Goal: Task Accomplishment & Management: Manage account settings

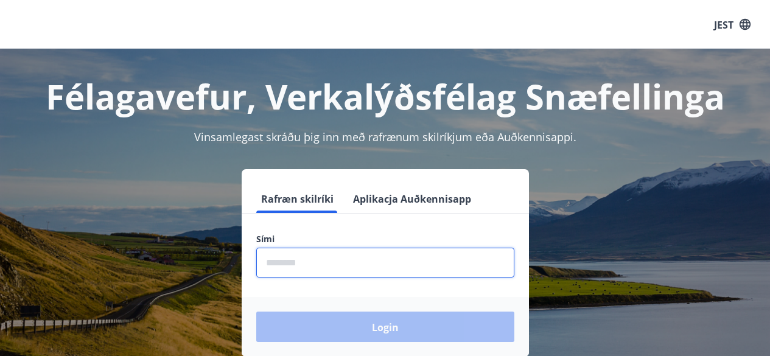
click at [334, 256] on input "phone" at bounding box center [385, 263] width 258 height 30
type input "*"
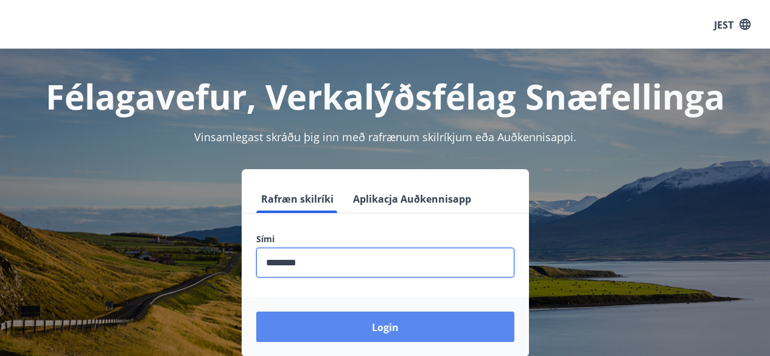
type input "********"
click at [342, 320] on button "Login" at bounding box center [385, 327] width 258 height 30
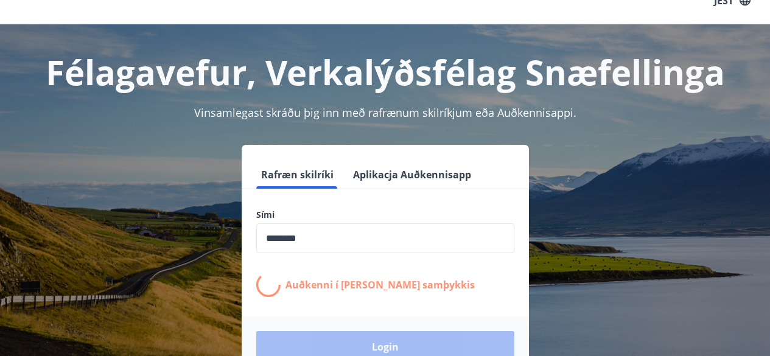
scroll to position [26, 0]
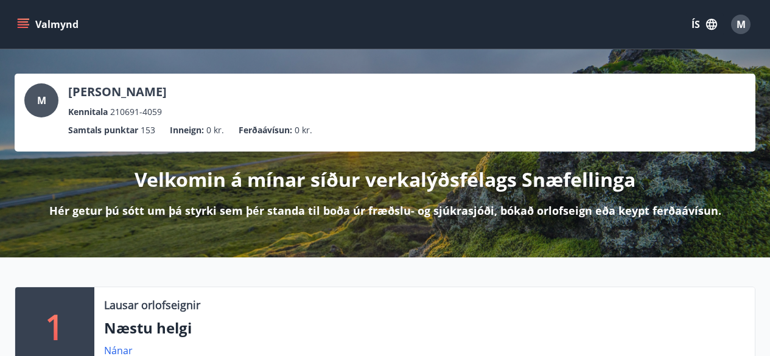
click at [22, 28] on icon "menu" at bounding box center [23, 27] width 11 height 1
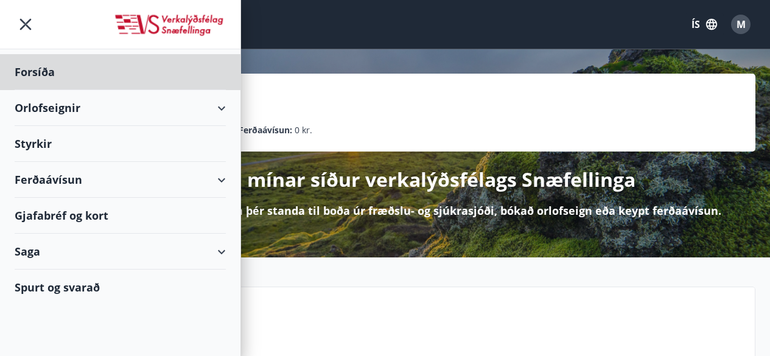
click at [38, 90] on div "Styrkir" at bounding box center [120, 72] width 211 height 36
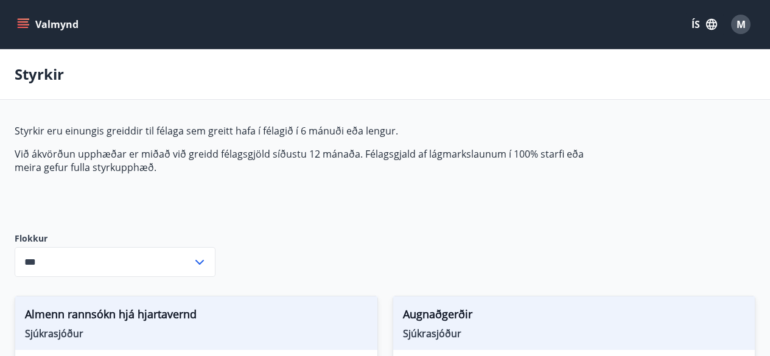
type input "***"
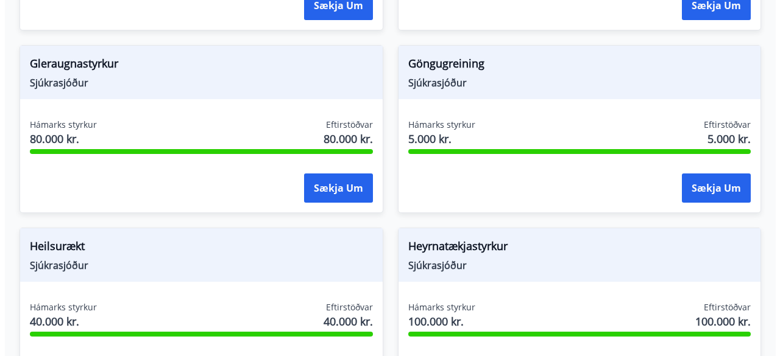
scroll to position [552, 0]
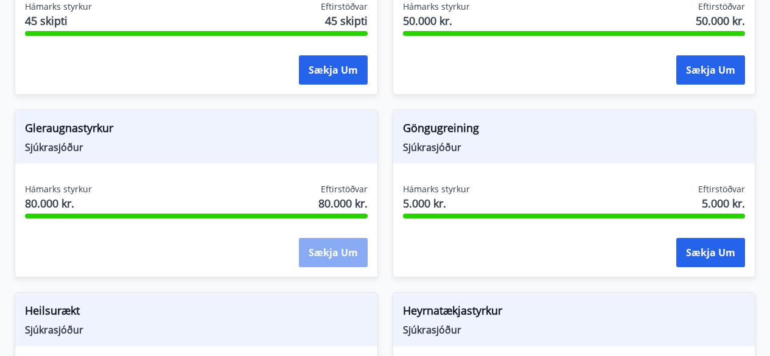
click at [325, 255] on button "Sækja um" at bounding box center [333, 252] width 69 height 29
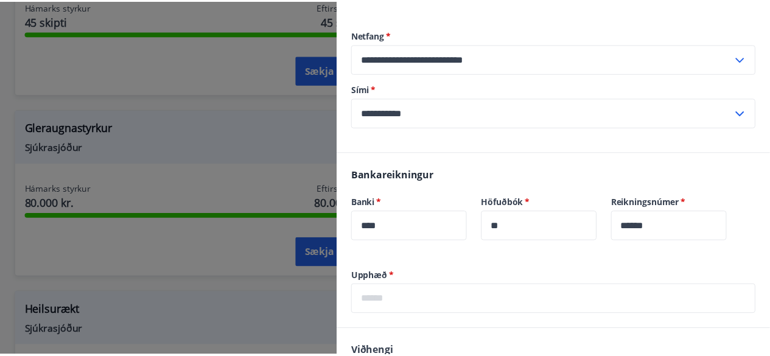
scroll to position [162, 0]
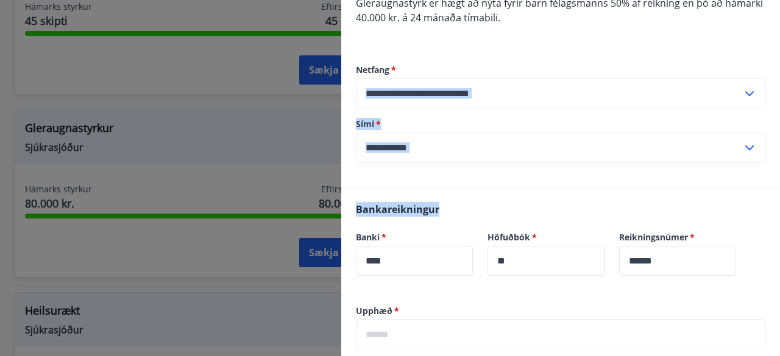
drag, startPoint x: 770, startPoint y: 213, endPoint x: 754, endPoint y: 57, distance: 156.1
click at [755, 60] on div "**********" at bounding box center [560, 225] width 438 height 674
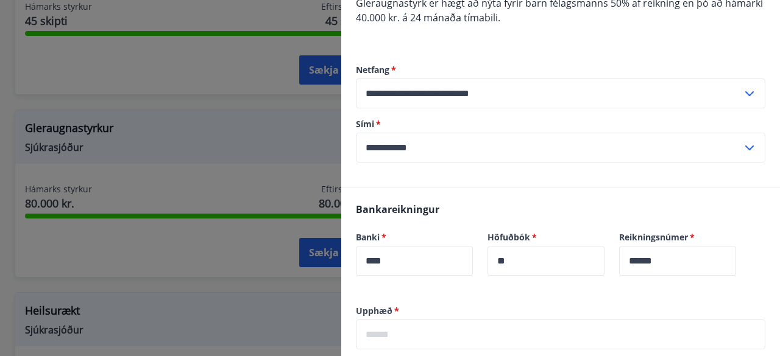
click at [1, 104] on div at bounding box center [390, 178] width 780 height 356
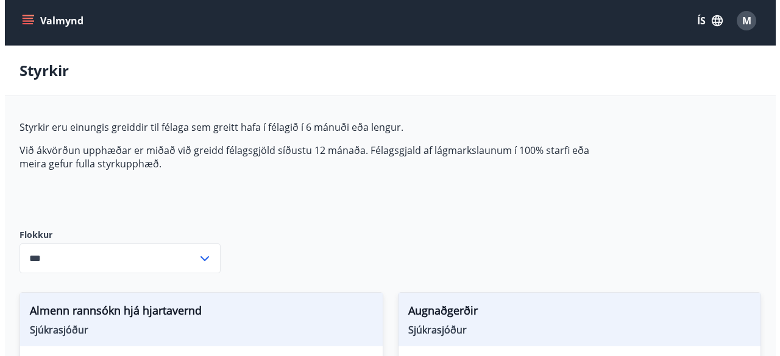
scroll to position [0, 0]
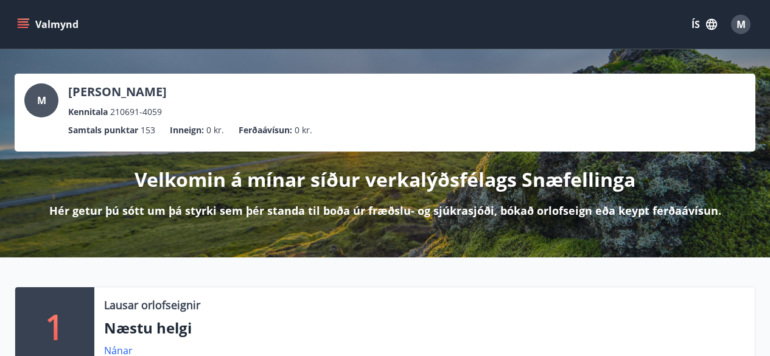
click at [23, 22] on icon "menu" at bounding box center [23, 21] width 11 height 1
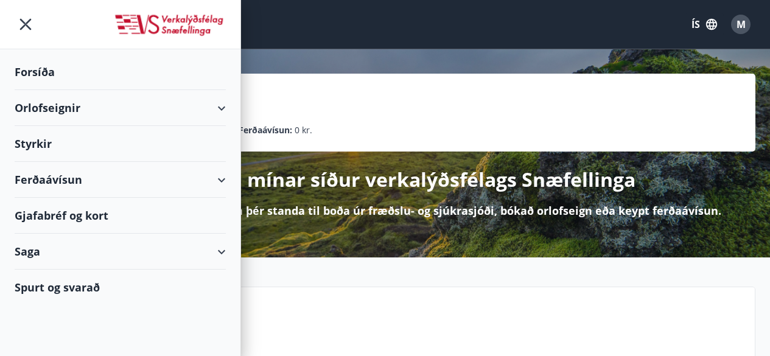
click at [37, 185] on div "Ferðaávísun" at bounding box center [120, 180] width 211 height 36
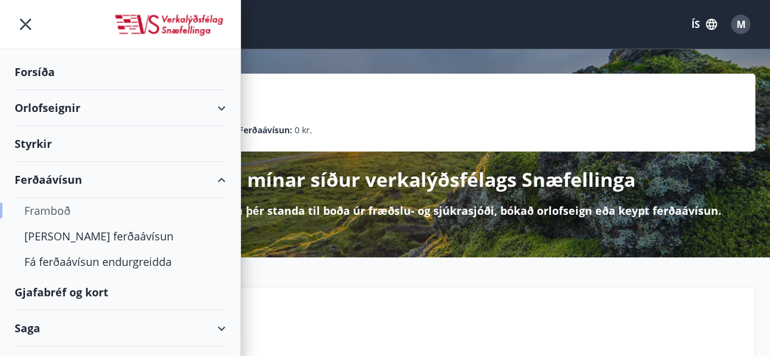
click at [64, 206] on div "Framboð" at bounding box center [120, 211] width 192 height 26
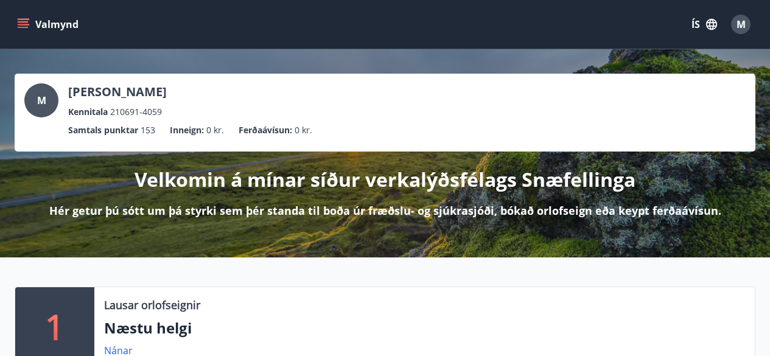
click at [23, 27] on icon "menu" at bounding box center [23, 27] width 11 height 1
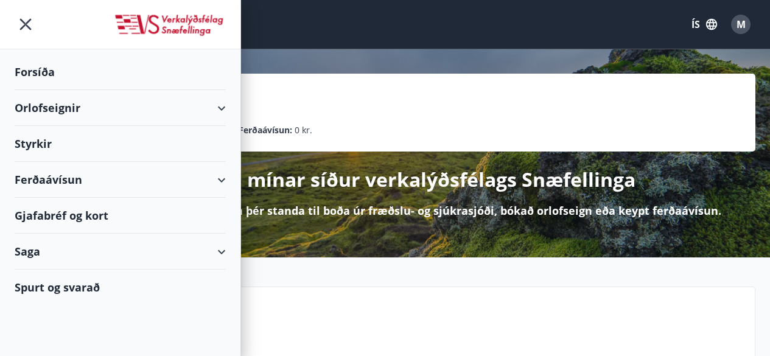
click at [47, 185] on div "Ferðaávísun" at bounding box center [120, 180] width 211 height 36
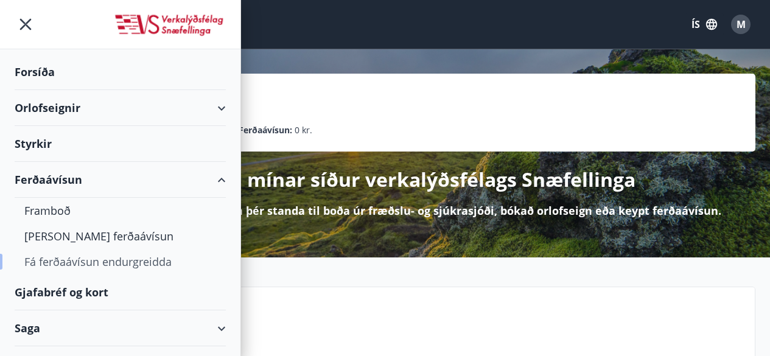
click at [74, 255] on div "Fá ferðaávísun endurgreidda" at bounding box center [120, 262] width 192 height 26
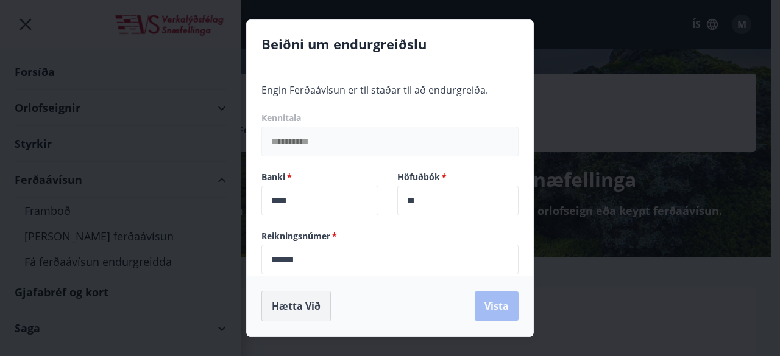
click at [284, 316] on button "Hætta við" at bounding box center [295, 306] width 69 height 30
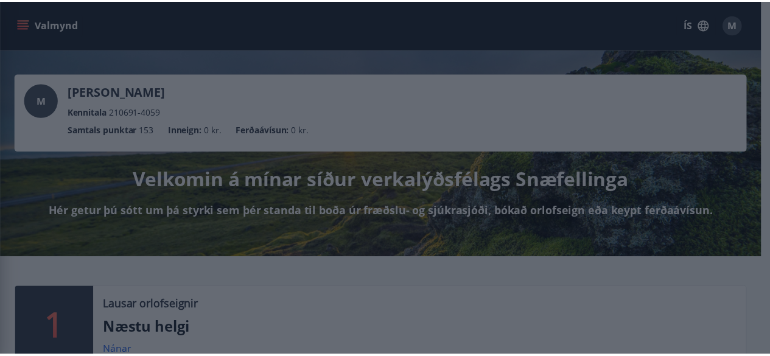
scroll to position [26, 0]
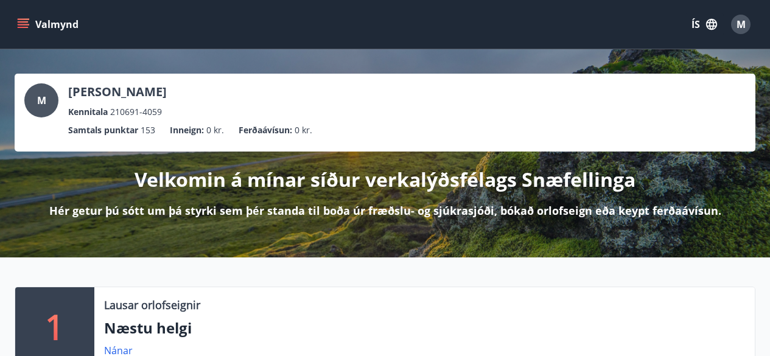
click at [24, 28] on icon "menu" at bounding box center [23, 27] width 11 height 1
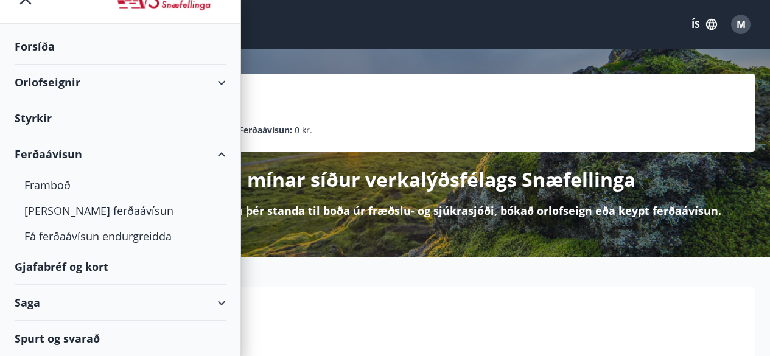
click at [215, 152] on div "Ferðaávísun" at bounding box center [120, 154] width 211 height 36
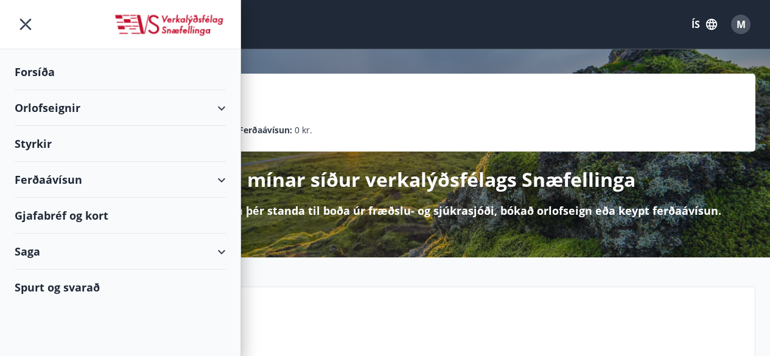
scroll to position [0, 0]
click at [52, 220] on div "Gjafabréf og kort" at bounding box center [120, 216] width 211 height 36
click at [26, 25] on icon "menu" at bounding box center [25, 24] width 2 height 2
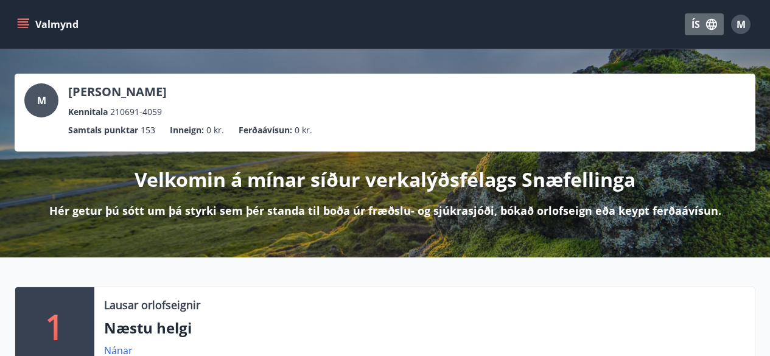
click at [697, 21] on button "ÍS" at bounding box center [704, 24] width 39 height 22
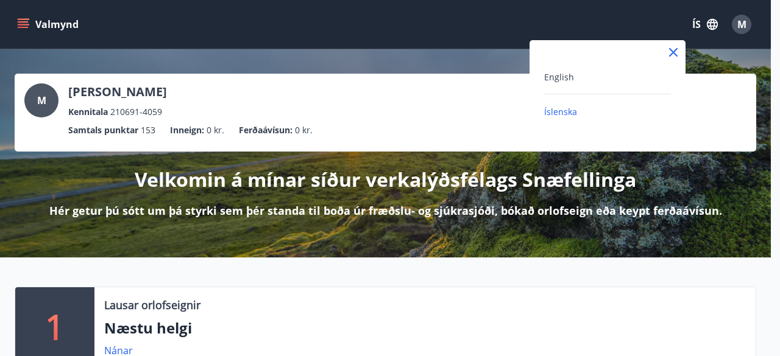
click at [697, 21] on div at bounding box center [390, 178] width 780 height 356
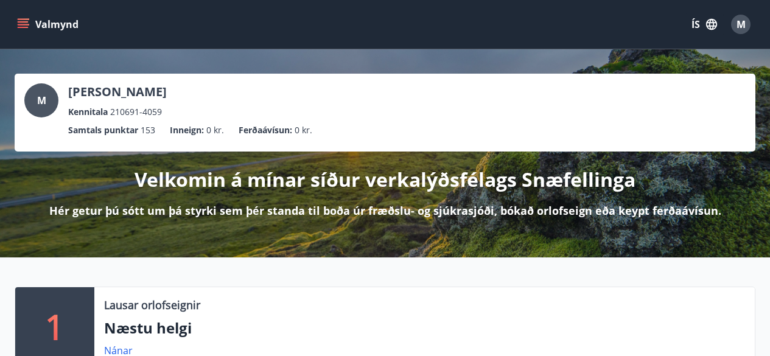
click at [23, 18] on icon "menu" at bounding box center [23, 24] width 12 height 12
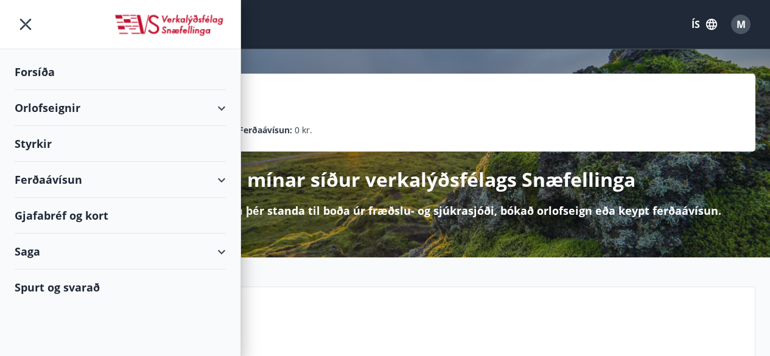
click at [46, 90] on div "Styrkir" at bounding box center [120, 72] width 211 height 36
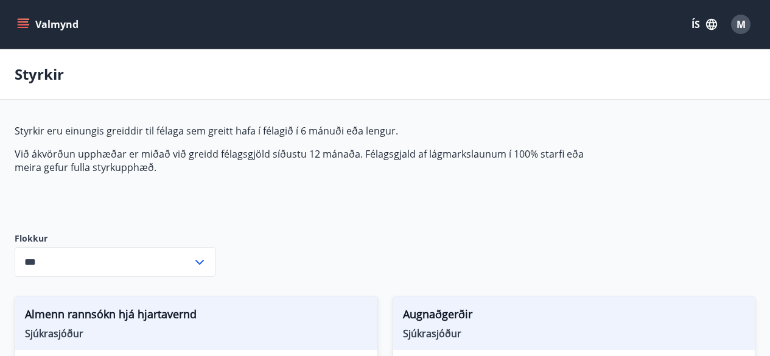
type input "***"
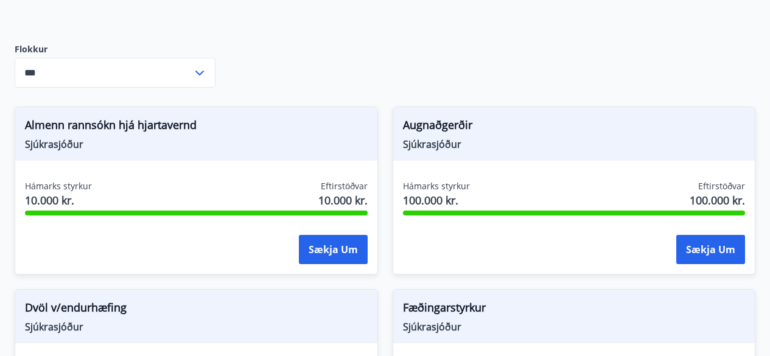
scroll to position [193, 0]
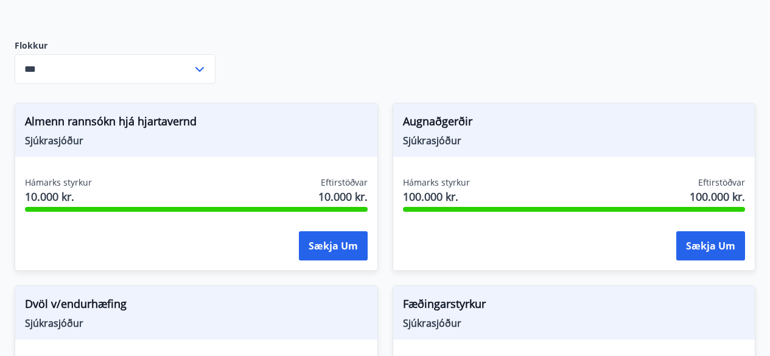
click at [205, 71] on icon at bounding box center [199, 69] width 15 height 15
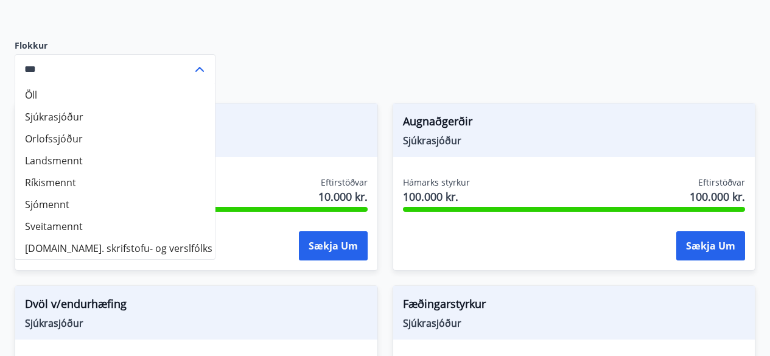
click at [198, 73] on icon at bounding box center [199, 69] width 15 height 15
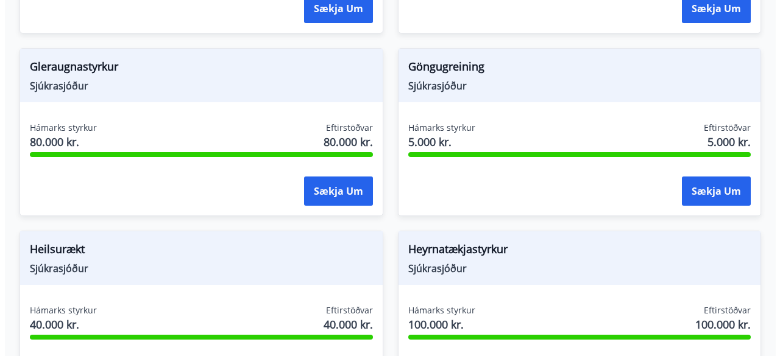
scroll to position [620, 0]
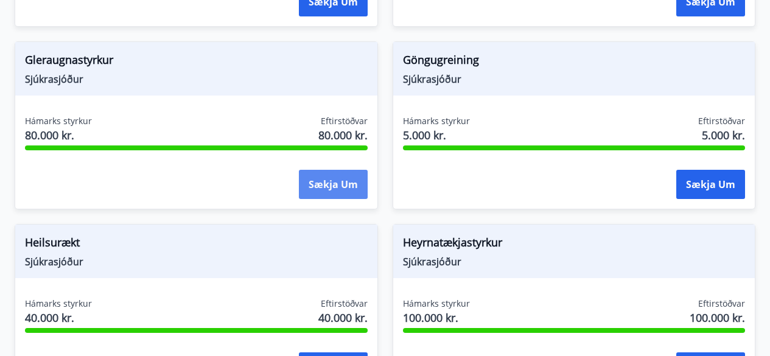
click at [351, 189] on button "Sækja um" at bounding box center [333, 184] width 69 height 29
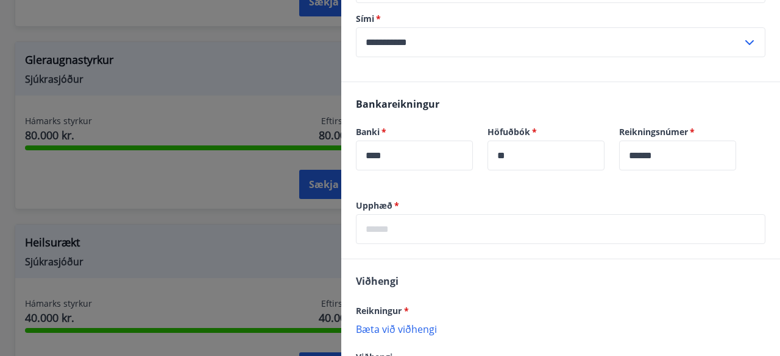
scroll to position [272, 0]
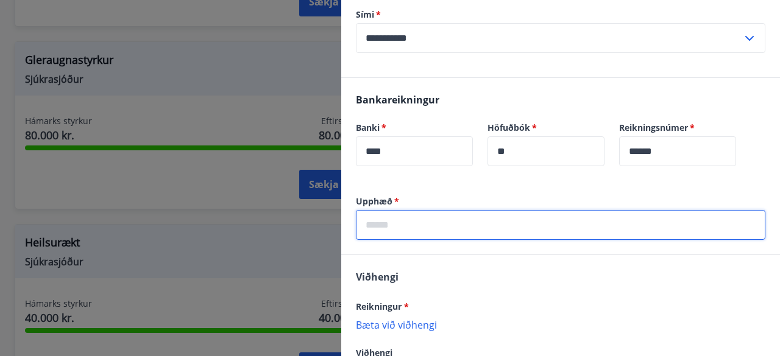
click at [469, 227] on input "text" at bounding box center [560, 225] width 409 height 30
type input "*"
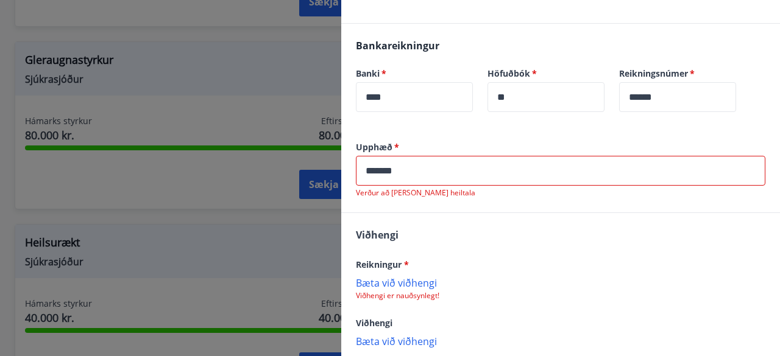
scroll to position [334, 0]
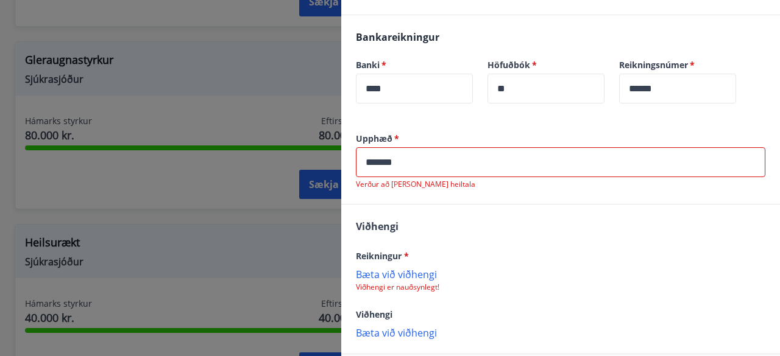
click at [513, 164] on input "*******" at bounding box center [560, 162] width 409 height 30
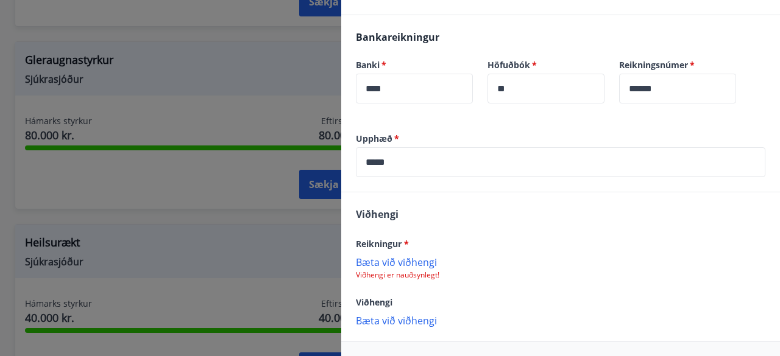
scroll to position [380, 0]
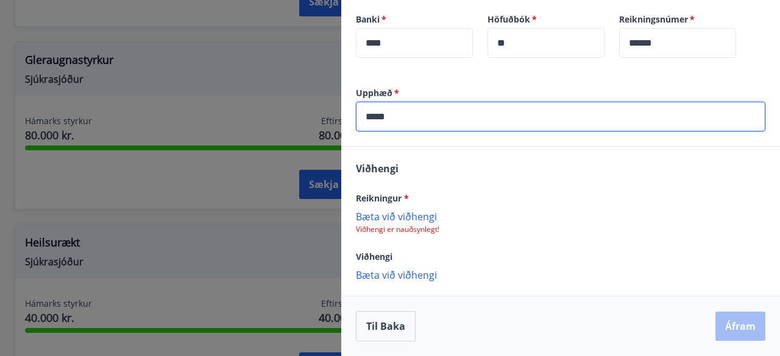
click at [410, 118] on input "****" at bounding box center [560, 117] width 409 height 30
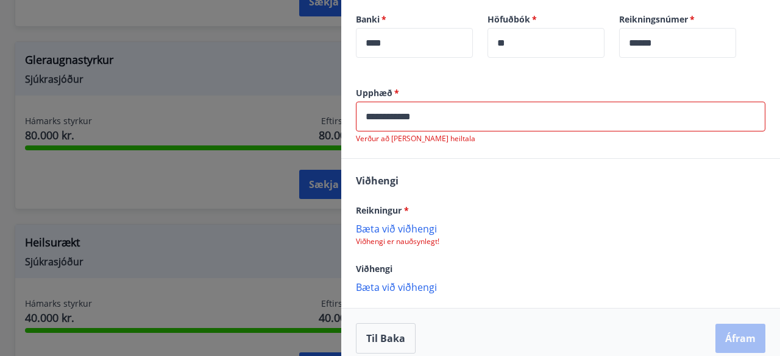
click at [628, 263] on div "Viðhengi" at bounding box center [560, 268] width 409 height 15
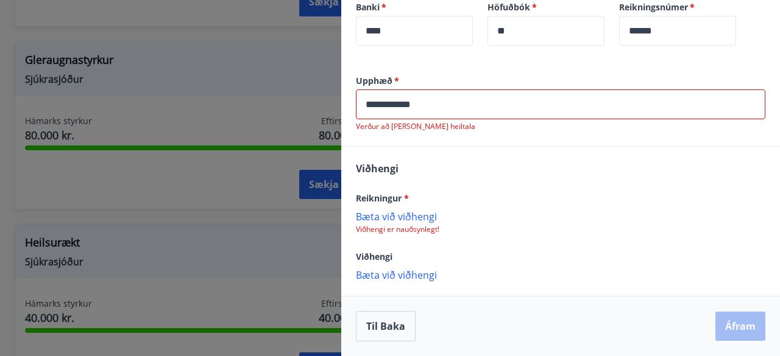
click at [530, 104] on input "**********" at bounding box center [560, 105] width 409 height 30
click at [485, 179] on div "Viðhengi Reikningur * Bæta við viðhengi Viðhengi er nauðsynlegt! Viðhengi Bæta …" at bounding box center [560, 221] width 438 height 149
click at [446, 104] on input "********" at bounding box center [560, 105] width 409 height 30
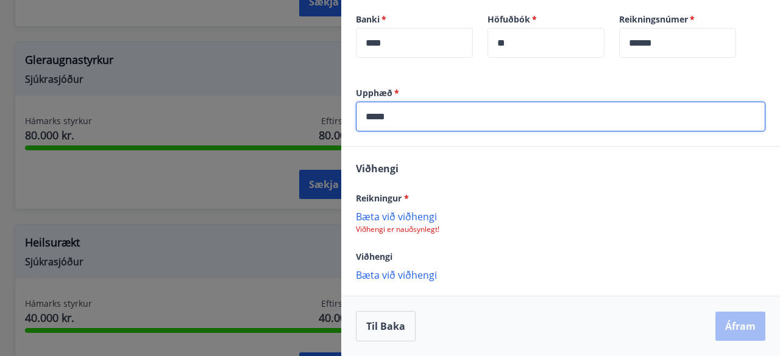
scroll to position [380, 0]
click at [371, 114] on input "*****" at bounding box center [560, 117] width 409 height 30
click at [373, 118] on input "*****" at bounding box center [560, 117] width 409 height 30
type input "****"
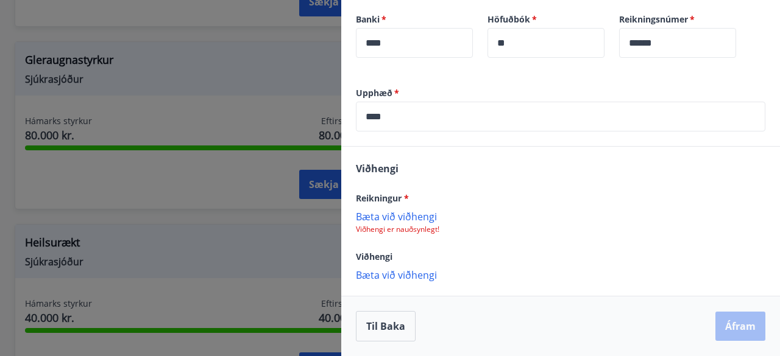
click at [418, 216] on p "Bæta við viðhengi" at bounding box center [560, 216] width 409 height 12
click at [423, 233] on p "Viðhengi er nauðsynlegt!" at bounding box center [560, 230] width 409 height 10
click at [414, 214] on p "Bæta við viðhengi" at bounding box center [560, 216] width 409 height 12
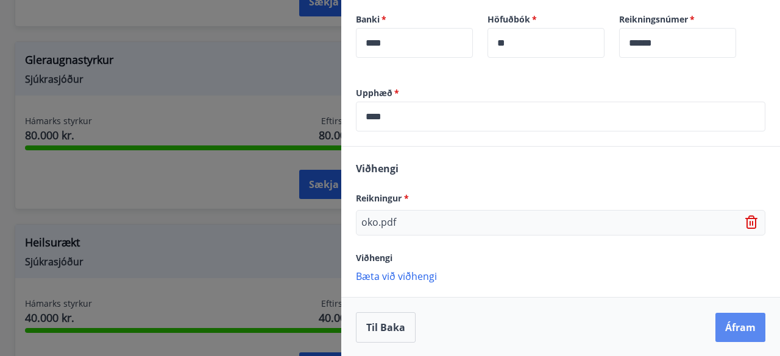
click at [742, 336] on button "Áfram" at bounding box center [740, 327] width 50 height 29
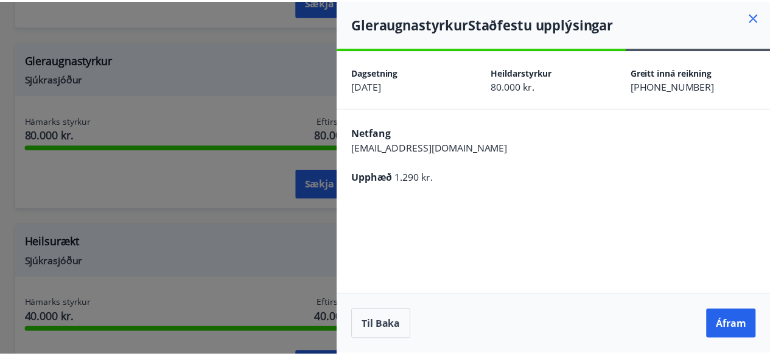
scroll to position [0, 0]
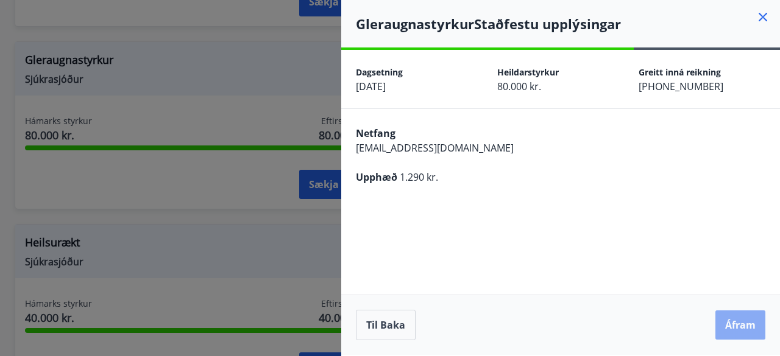
click at [742, 323] on button "Áfram" at bounding box center [740, 325] width 50 height 29
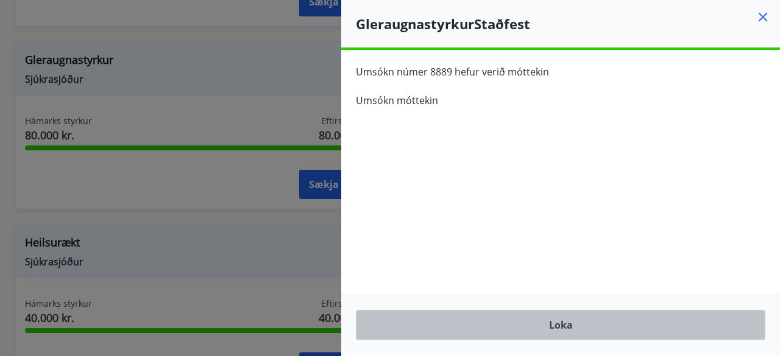
click at [742, 323] on button "Loka" at bounding box center [560, 325] width 409 height 30
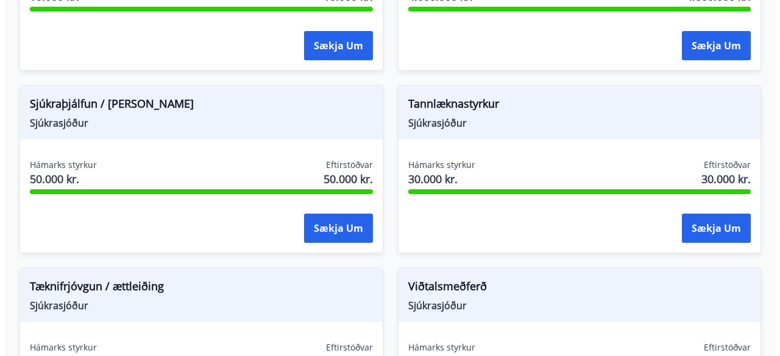
scroll to position [1148, 0]
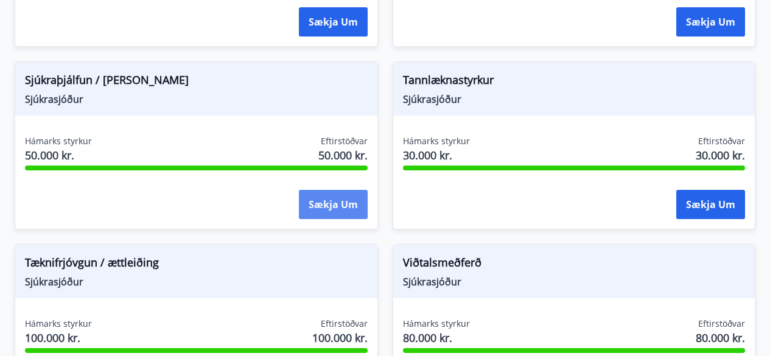
click at [336, 202] on button "Sækja um" at bounding box center [333, 204] width 69 height 29
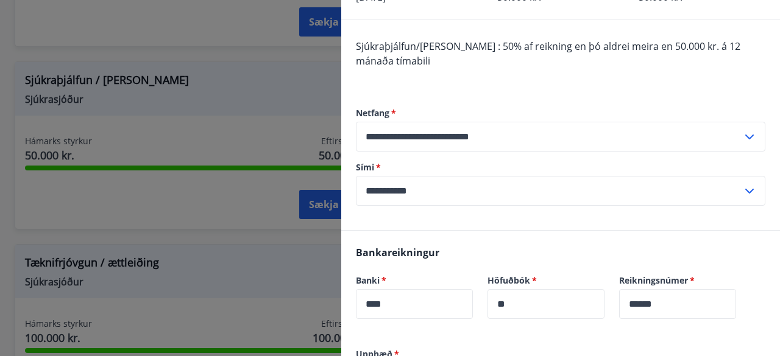
scroll to position [0, 0]
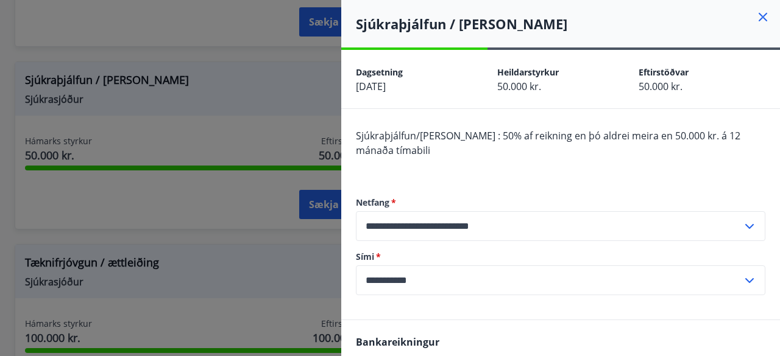
click at [742, 221] on icon at bounding box center [749, 226] width 15 height 15
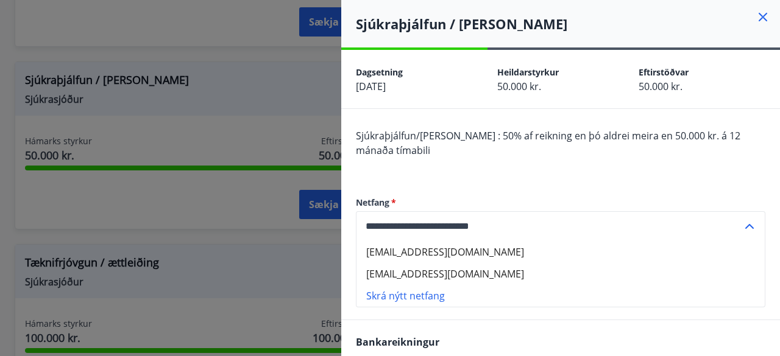
click at [733, 178] on div "**********" at bounding box center [560, 245] width 409 height 147
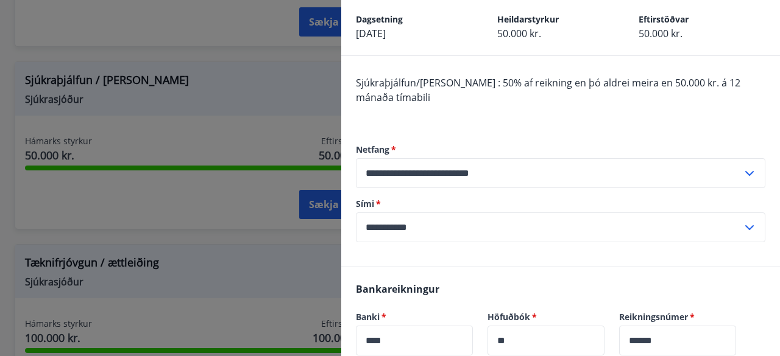
scroll to position [54, 0]
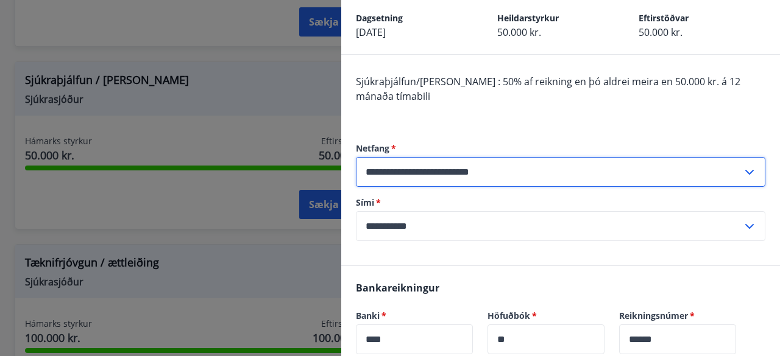
click at [732, 171] on input "**********" at bounding box center [549, 172] width 386 height 30
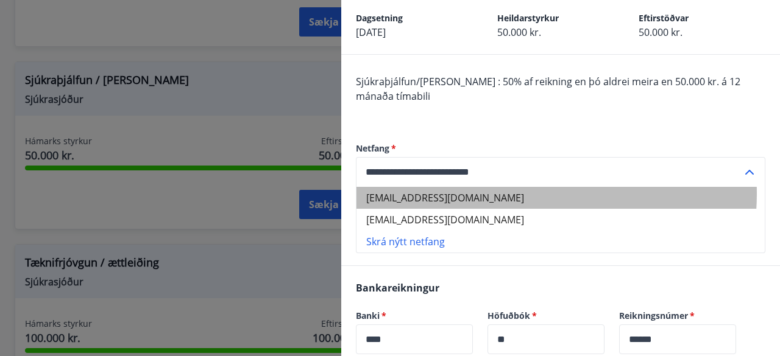
click at [511, 194] on li "mateuszz21061991@gmail.com" at bounding box center [560, 198] width 408 height 22
type input "**********"
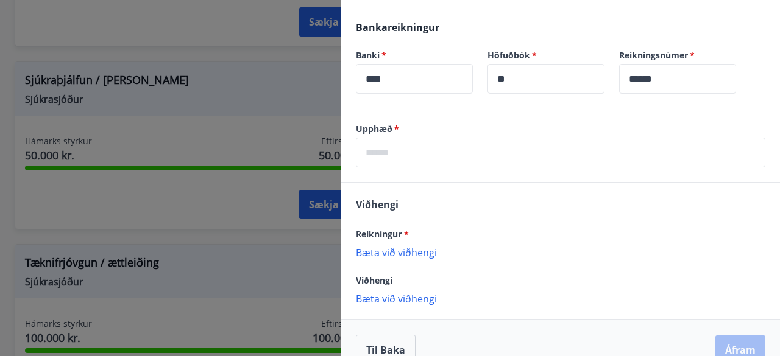
scroll to position [317, 0]
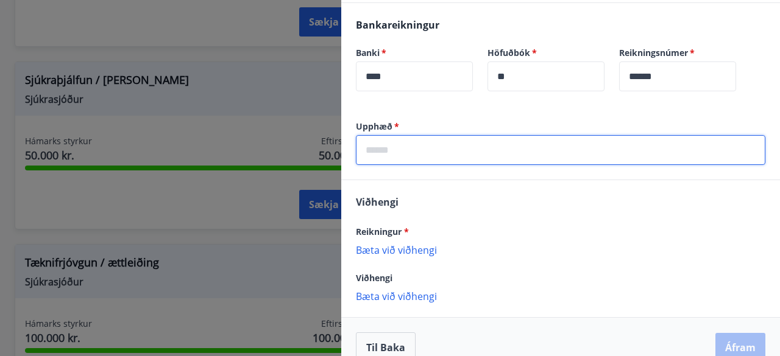
click at [407, 147] on input "text" at bounding box center [560, 150] width 409 height 30
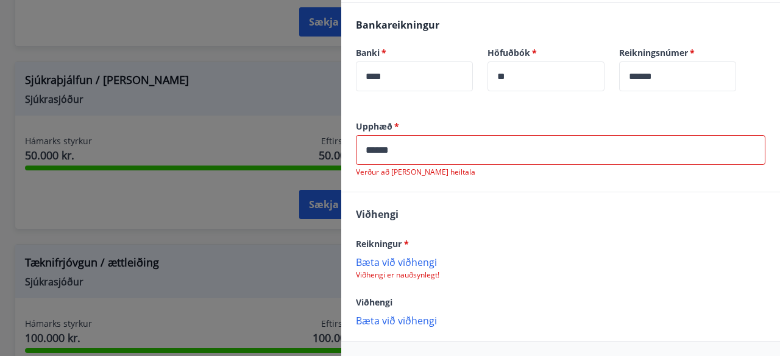
scroll to position [340, 0]
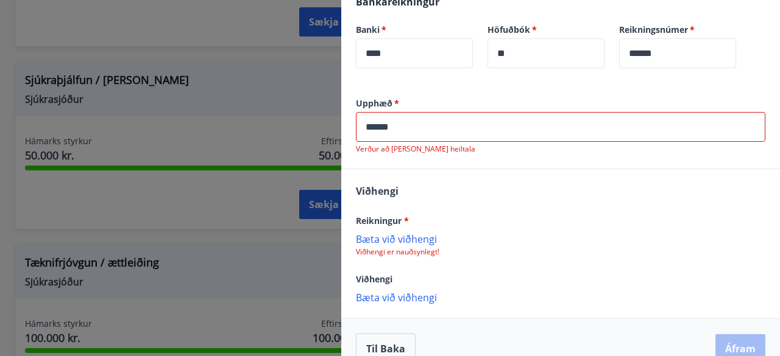
click at [510, 127] on input "******" at bounding box center [560, 127] width 409 height 30
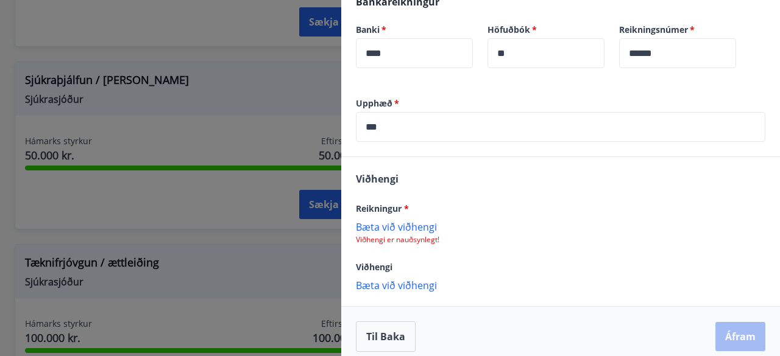
click at [409, 228] on p "Bæta við viðhengi" at bounding box center [560, 226] width 409 height 12
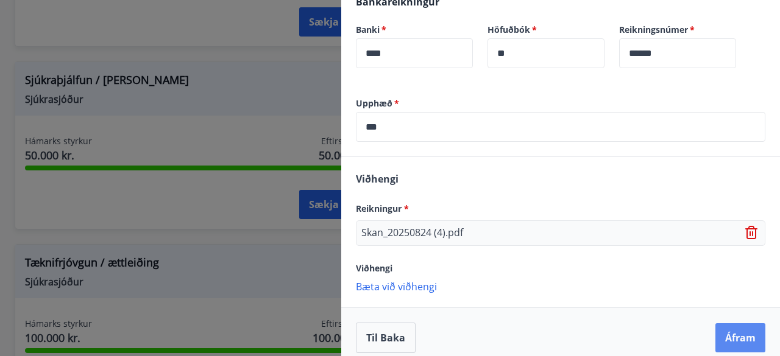
click at [723, 337] on button "Áfram" at bounding box center [740, 337] width 50 height 29
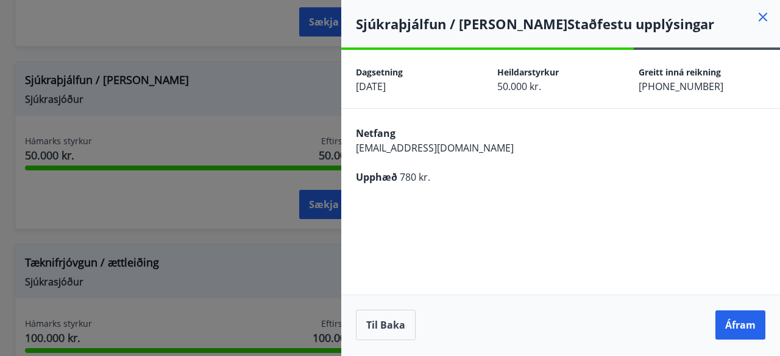
scroll to position [0, 0]
click at [370, 326] on button "Til baka" at bounding box center [386, 325] width 60 height 30
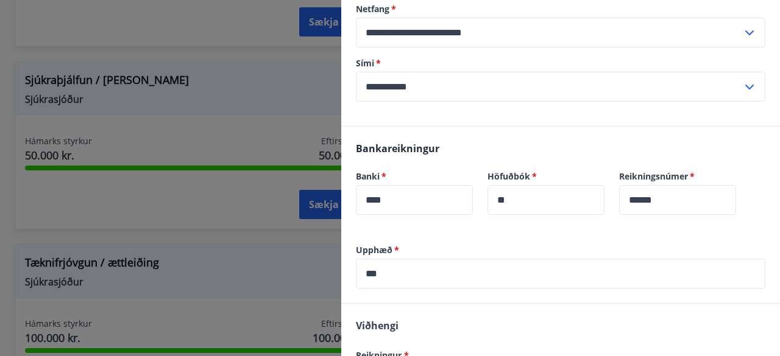
scroll to position [205, 0]
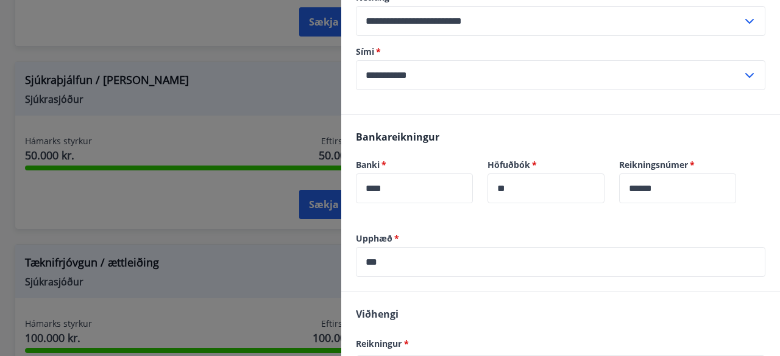
click at [414, 262] on input "***" at bounding box center [560, 262] width 409 height 30
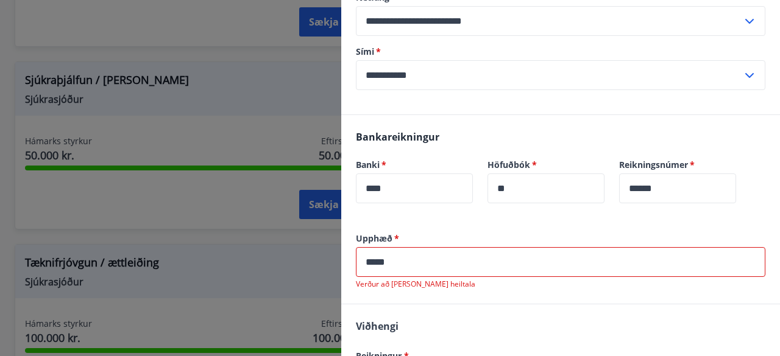
click at [414, 262] on input "*****" at bounding box center [560, 262] width 409 height 30
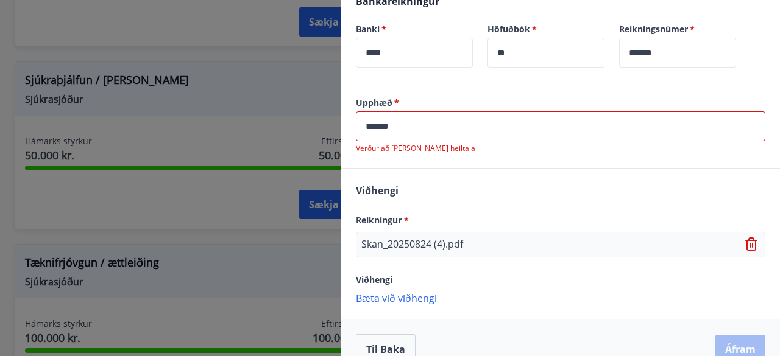
scroll to position [364, 0]
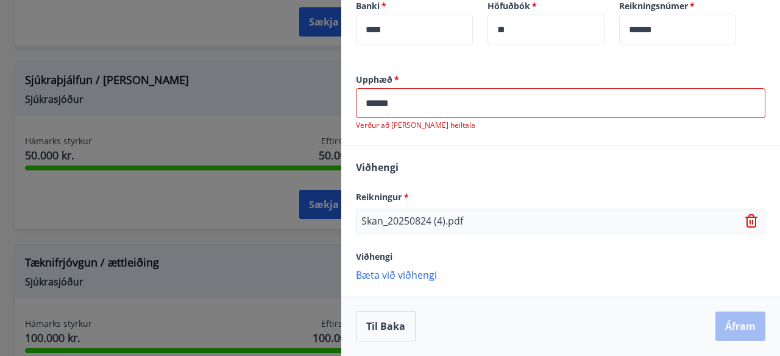
click at [468, 109] on input "******" at bounding box center [560, 103] width 409 height 30
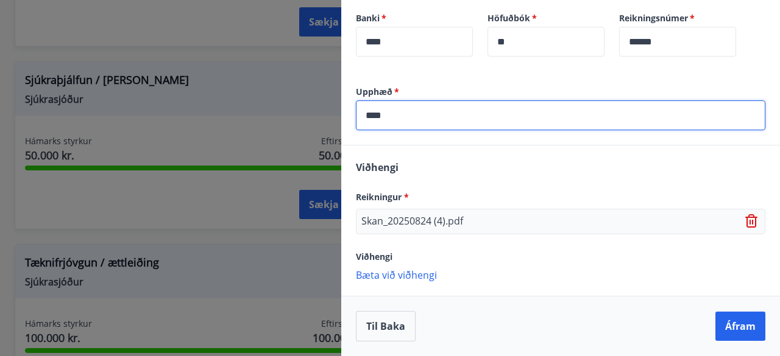
scroll to position [352, 0]
type input "***"
click at [733, 329] on button "Áfram" at bounding box center [740, 326] width 50 height 29
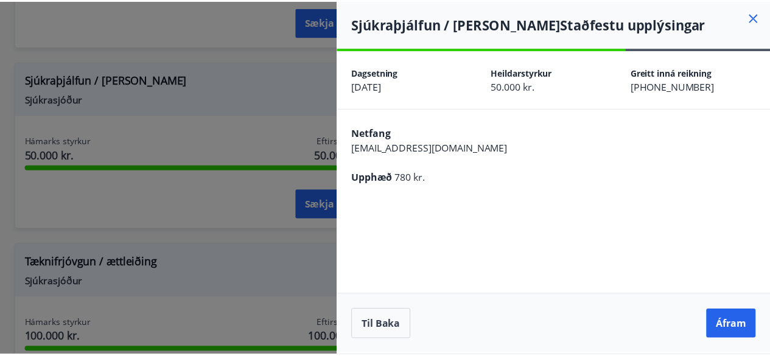
scroll to position [0, 0]
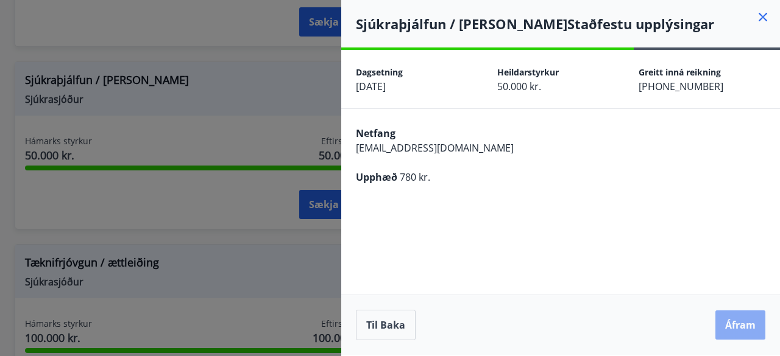
click at [733, 331] on button "Áfram" at bounding box center [740, 325] width 50 height 29
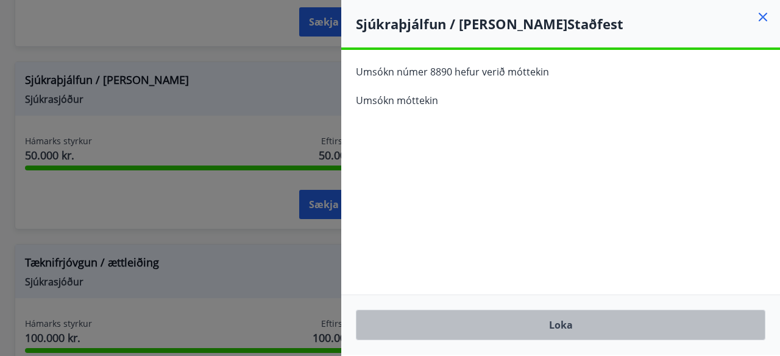
click at [599, 320] on button "Loka" at bounding box center [560, 325] width 409 height 30
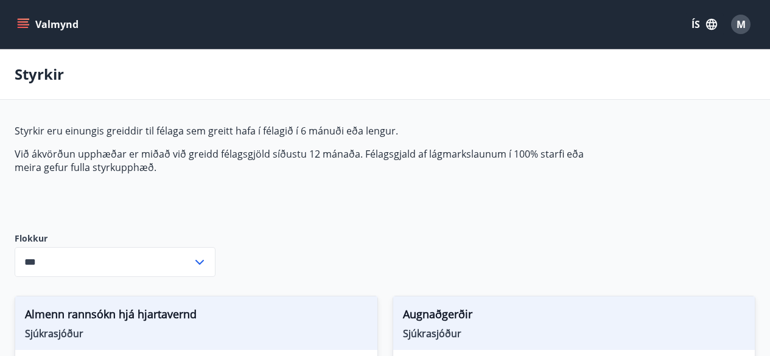
click at [27, 17] on button "Valmynd" at bounding box center [49, 24] width 69 height 22
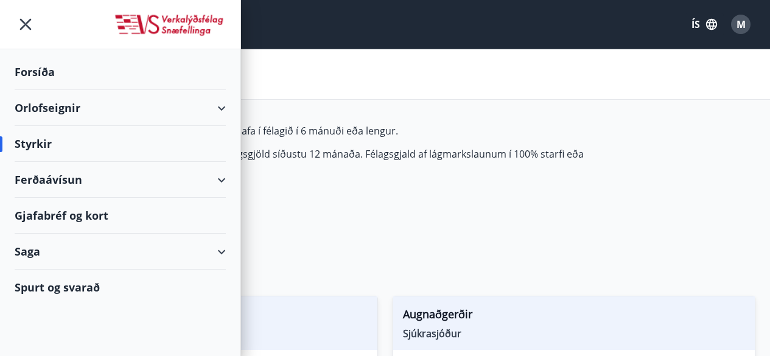
click at [81, 290] on div "Spurt og svarað" at bounding box center [120, 287] width 211 height 35
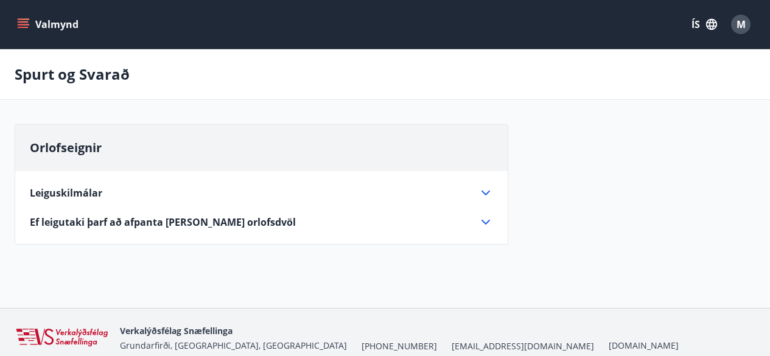
click at [484, 195] on icon at bounding box center [486, 193] width 15 height 15
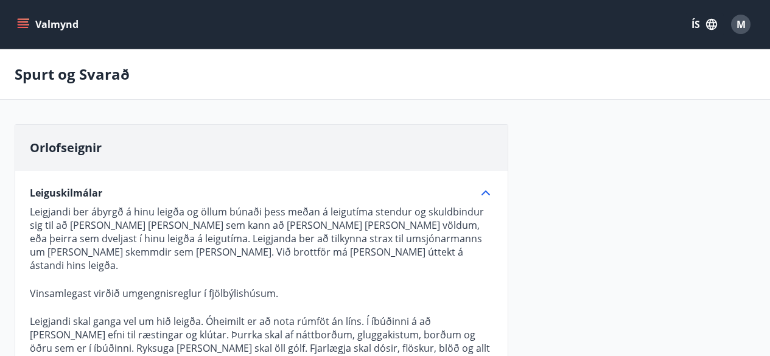
click at [19, 23] on icon "menu" at bounding box center [23, 21] width 11 height 1
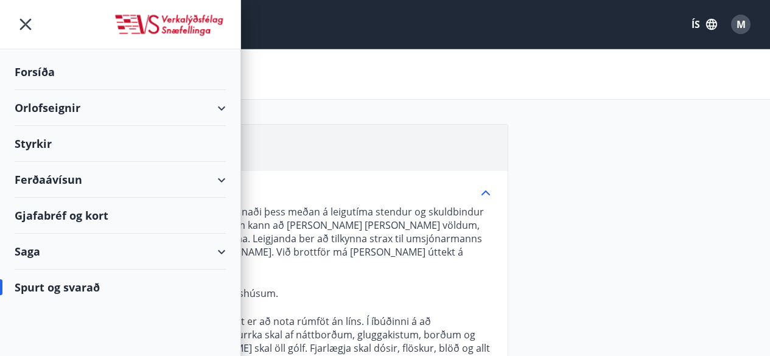
click at [33, 248] on div "Saga" at bounding box center [120, 252] width 211 height 36
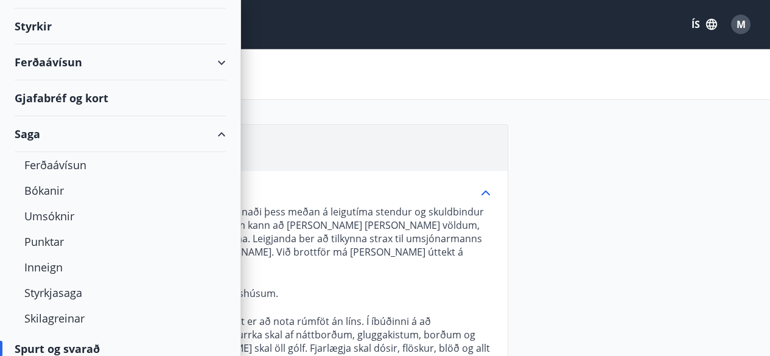
scroll to position [128, 0]
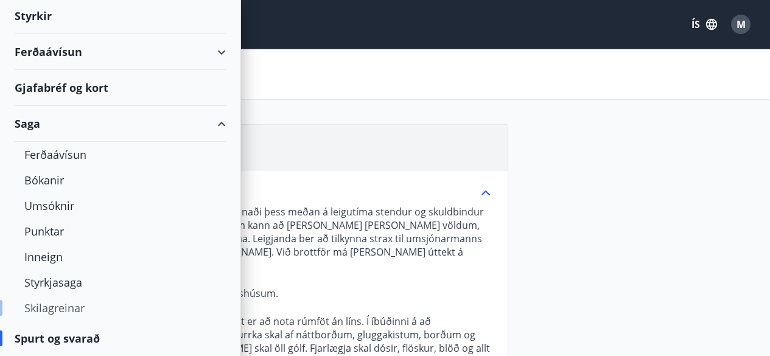
click at [79, 306] on div "Skilagreinar" at bounding box center [120, 308] width 192 height 26
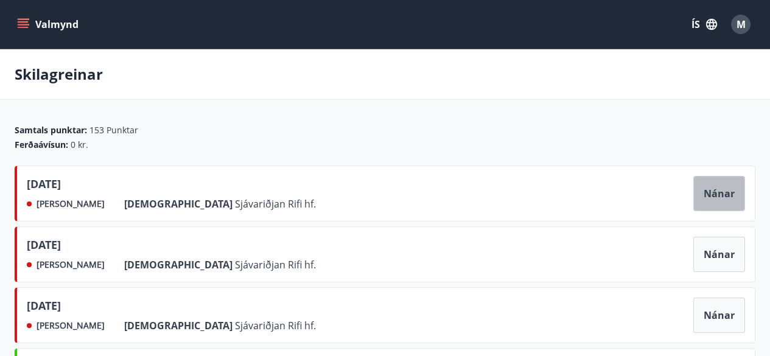
click at [716, 189] on button "Nánar" at bounding box center [720, 193] width 52 height 35
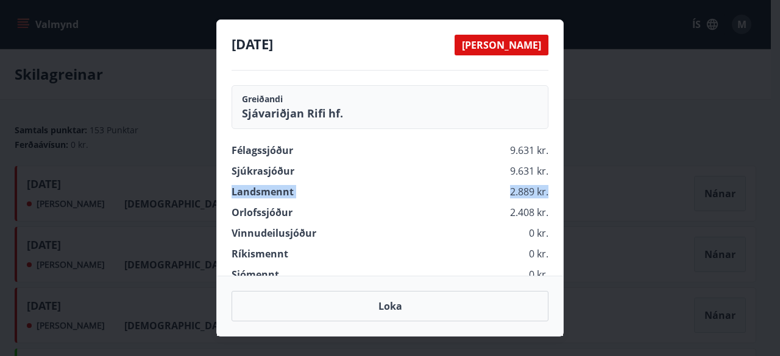
drag, startPoint x: 716, startPoint y: 189, endPoint x: 753, endPoint y: 174, distance: 39.6
click at [753, 174] on div "maí 2025 Ekki greitt Greiðandi Sjávariðjan Rifi hf. Félagssjóður 9.631 kr. Sjúk…" at bounding box center [390, 178] width 780 height 356
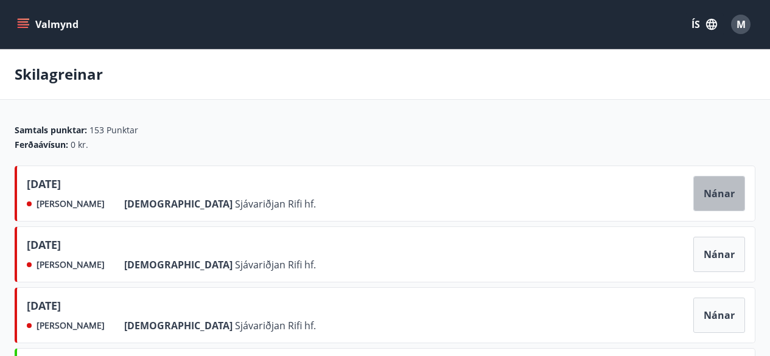
click at [727, 189] on button "Nánar" at bounding box center [720, 193] width 52 height 35
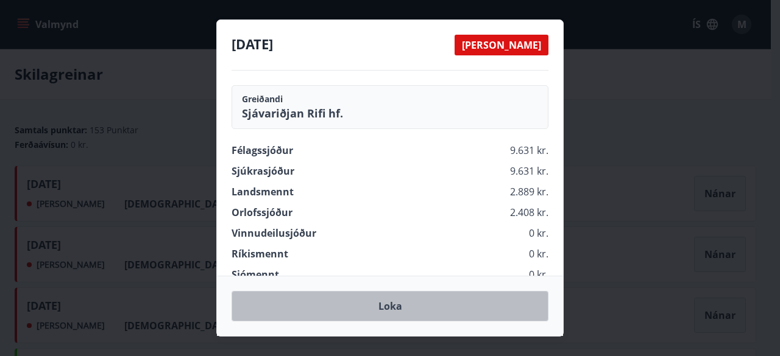
click at [465, 306] on button "Loka" at bounding box center [389, 306] width 317 height 30
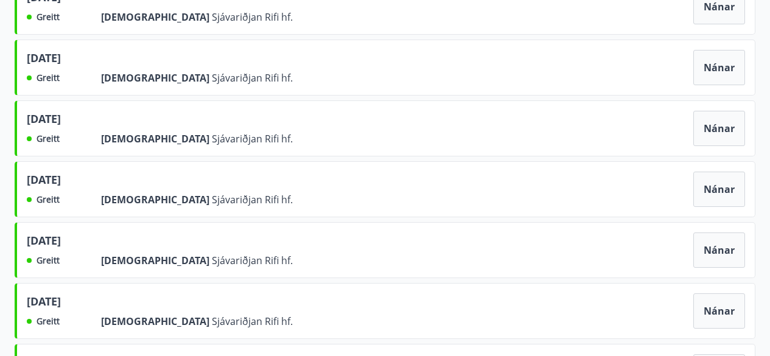
scroll to position [435, 0]
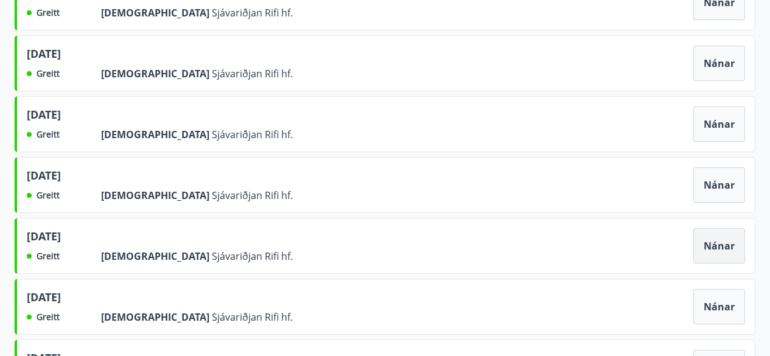
click at [722, 254] on button "Nánar" at bounding box center [720, 245] width 52 height 35
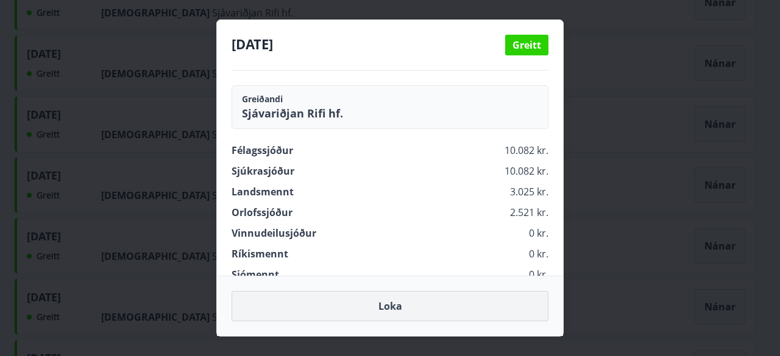
click at [481, 295] on button "Loka" at bounding box center [389, 306] width 317 height 30
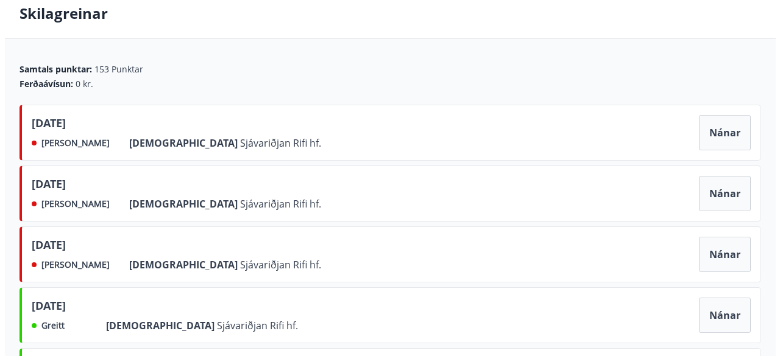
scroll to position [0, 0]
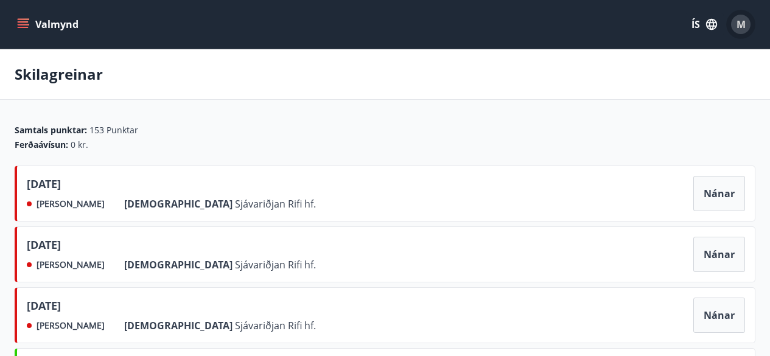
click at [744, 29] on span "M" at bounding box center [741, 24] width 9 height 13
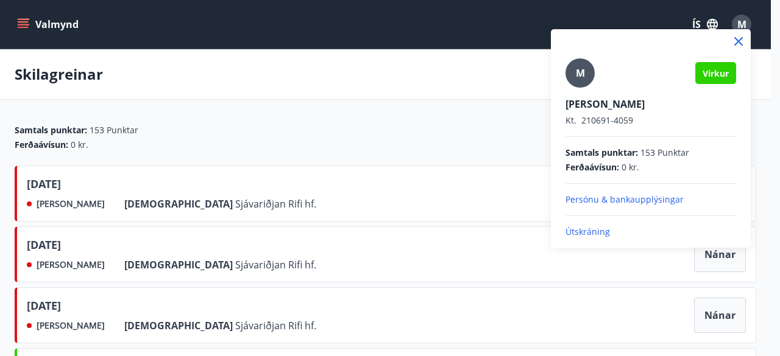
click at [719, 74] on span "Virkur" at bounding box center [715, 74] width 26 height 12
click at [705, 77] on span "Virkur" at bounding box center [715, 74] width 26 height 12
click at [577, 227] on p "Útskráning" at bounding box center [650, 232] width 171 height 12
click at [579, 233] on p "Útskráning" at bounding box center [650, 232] width 171 height 12
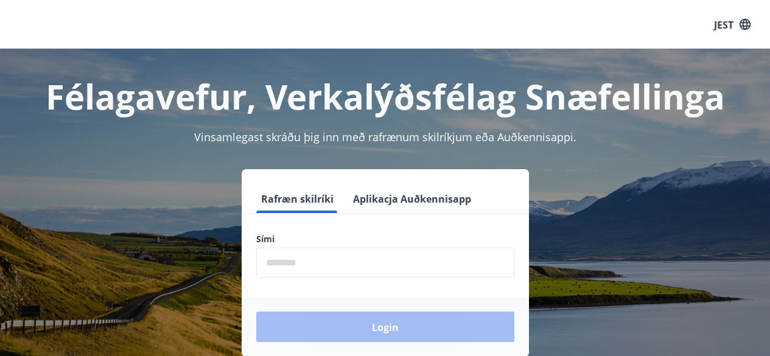
click at [332, 259] on input "phone" at bounding box center [385, 263] width 258 height 30
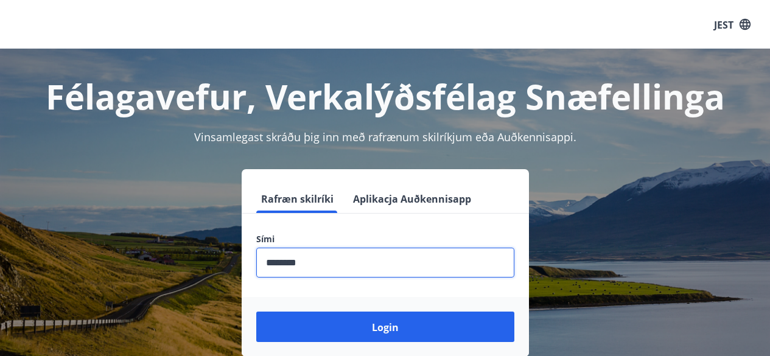
type input "********"
click at [256, 312] on button "Login" at bounding box center [385, 327] width 258 height 30
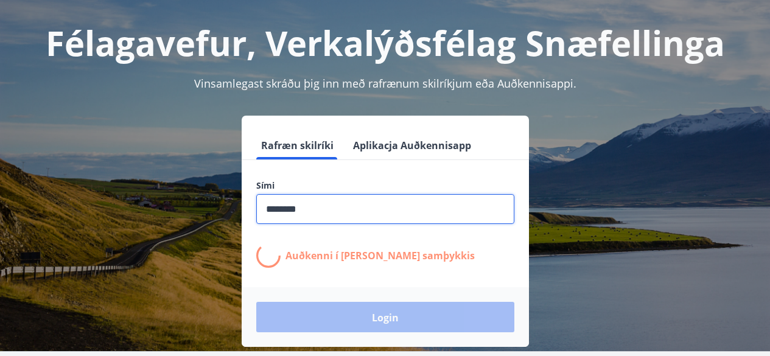
scroll to position [55, 0]
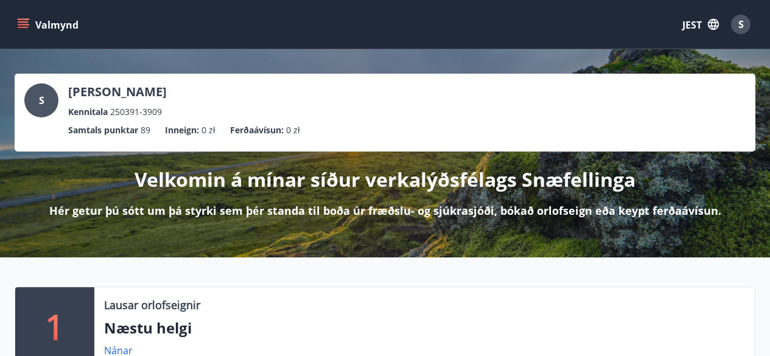
click at [21, 13] on div "Valmynd JEST S" at bounding box center [385, 24] width 741 height 29
click at [19, 24] on icon "menu" at bounding box center [24, 24] width 13 height 1
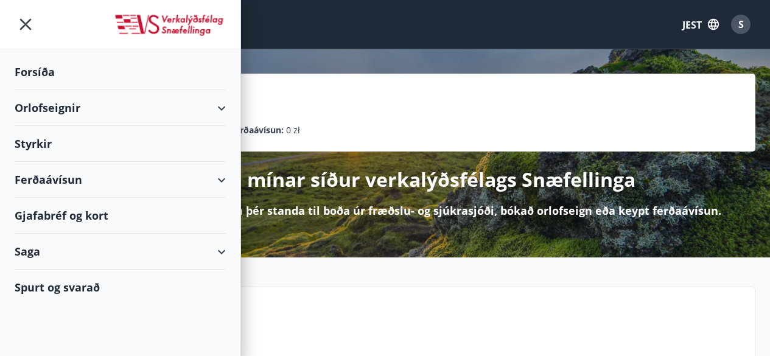
click at [28, 285] on font "Spurt og svarað" at bounding box center [57, 287] width 85 height 15
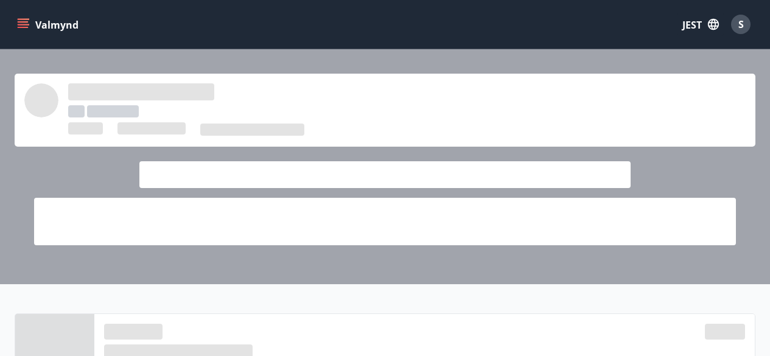
click at [20, 27] on icon "menu" at bounding box center [23, 27] width 11 height 1
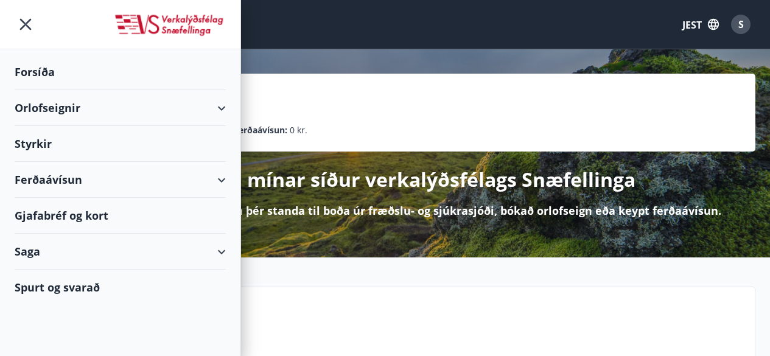
click at [18, 253] on font "Saga" at bounding box center [28, 251] width 26 height 15
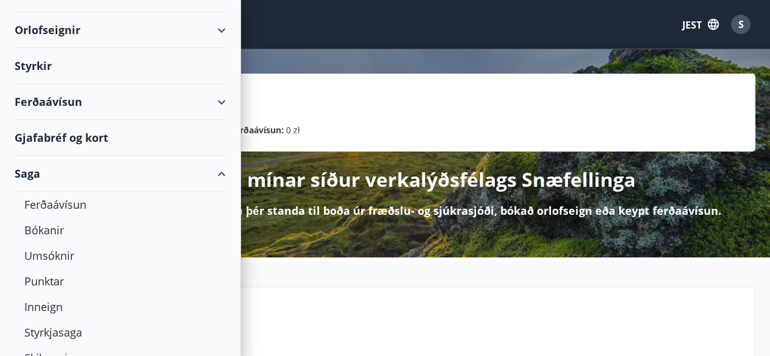
scroll to position [128, 0]
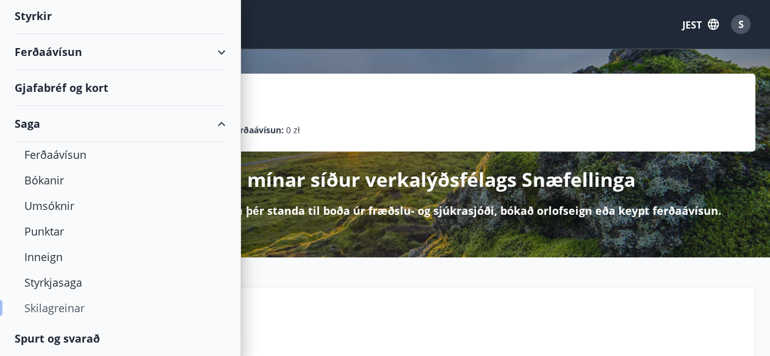
click at [46, 309] on font "Skilagreinar" at bounding box center [54, 308] width 60 height 15
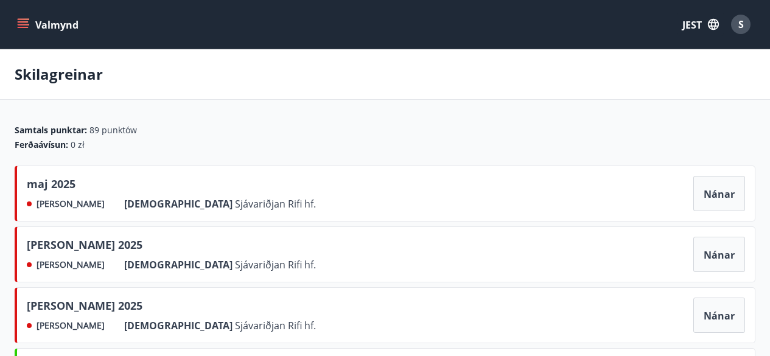
click at [19, 20] on icon "menu" at bounding box center [23, 24] width 12 height 12
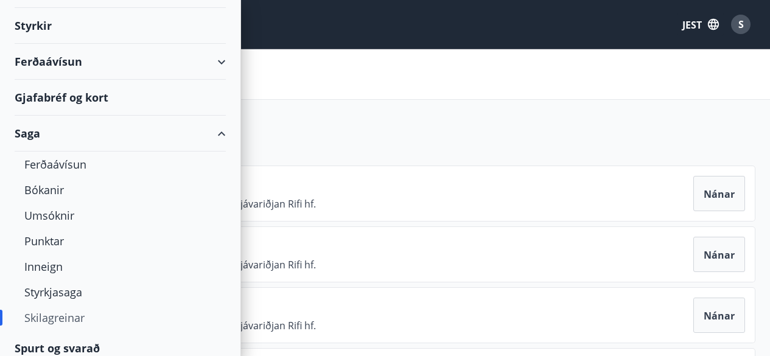
scroll to position [128, 0]
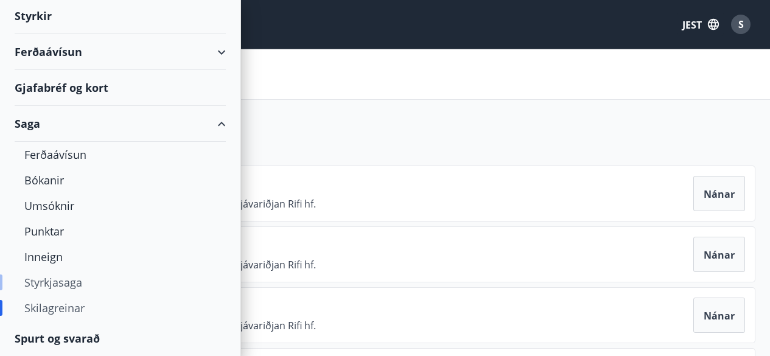
click at [76, 283] on font "Styrkjasaga" at bounding box center [53, 282] width 58 height 15
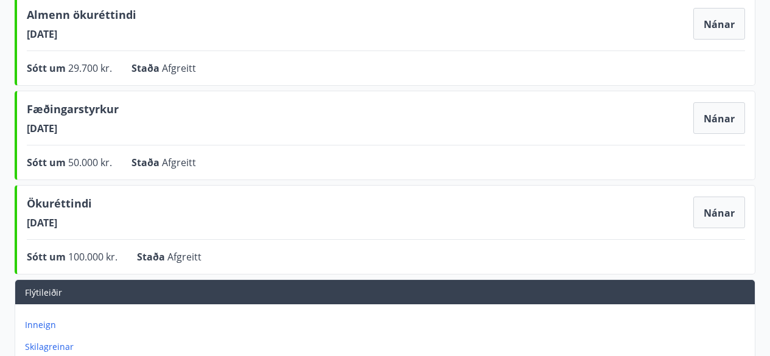
scroll to position [457, 0]
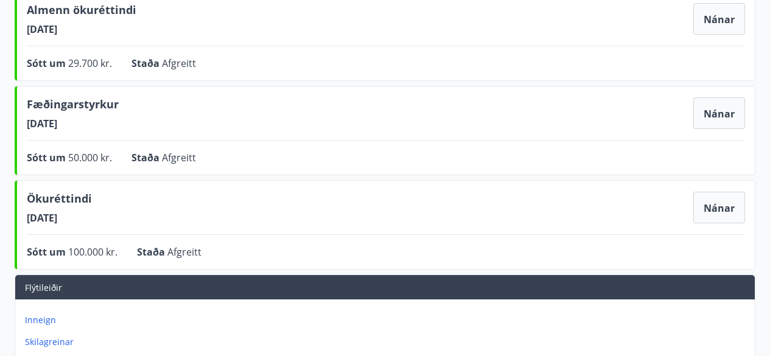
click at [298, 188] on div "Ökuréttindi 25.02.2019 Nánar Sótt um 100.000 kr. Staða Afgreitt Nánar" at bounding box center [385, 225] width 741 height 90
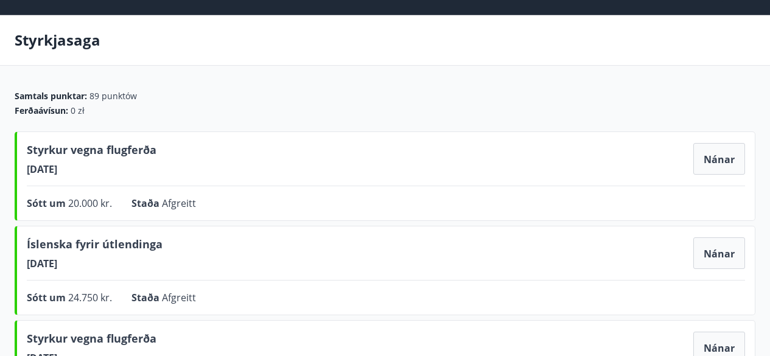
scroll to position [0, 0]
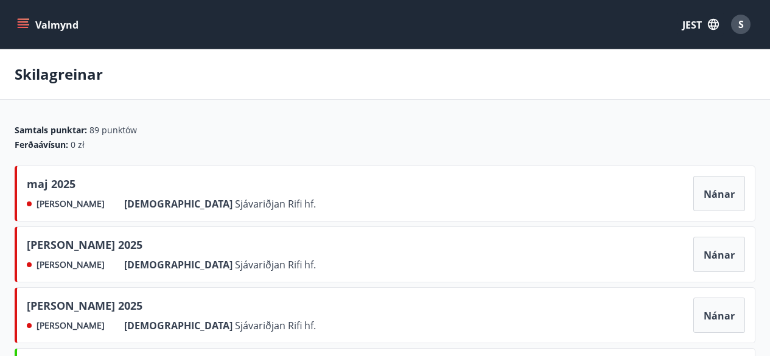
click at [21, 27] on icon "menu" at bounding box center [23, 27] width 11 height 1
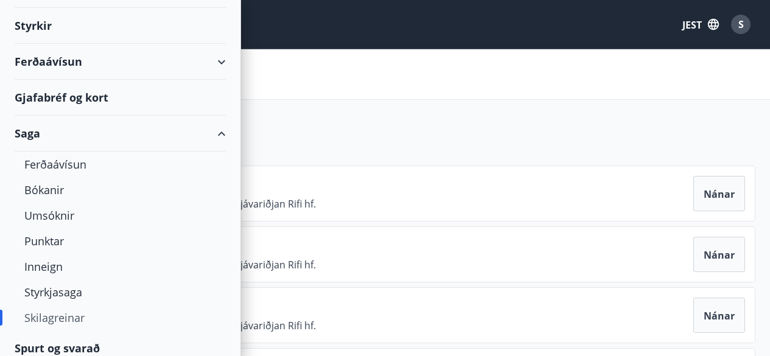
scroll to position [125, 0]
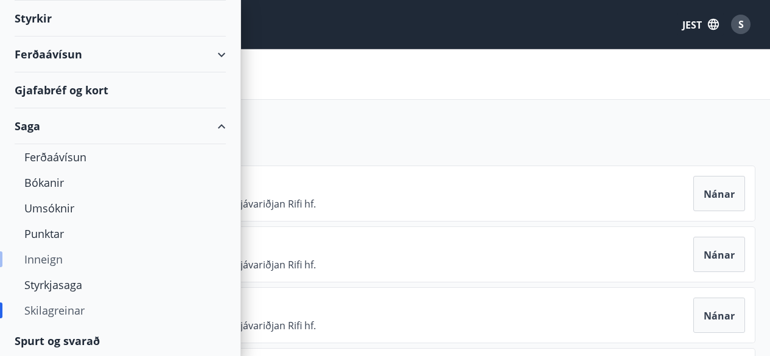
click at [57, 258] on font "Inneign" at bounding box center [43, 259] width 38 height 15
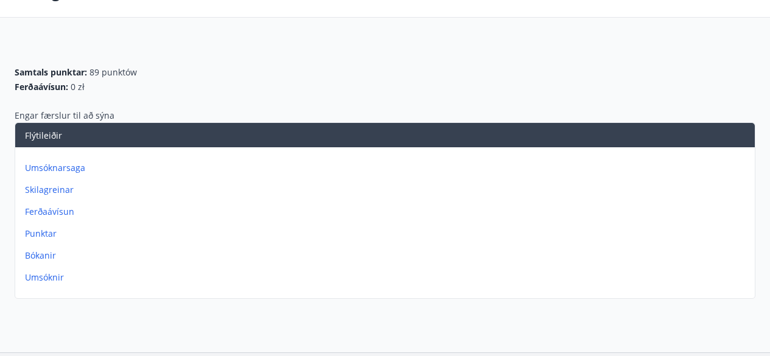
scroll to position [83, 0]
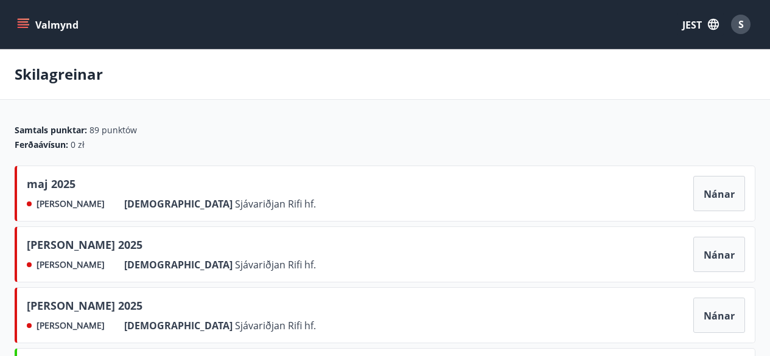
click at [742, 23] on font "S" at bounding box center [741, 24] width 5 height 13
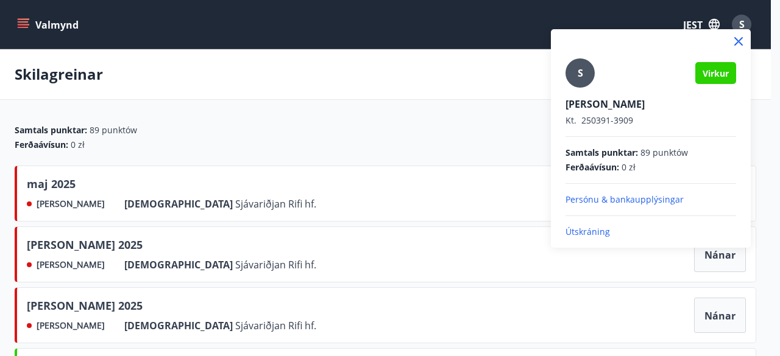
click at [660, 230] on p "Útskráning" at bounding box center [650, 232] width 171 height 12
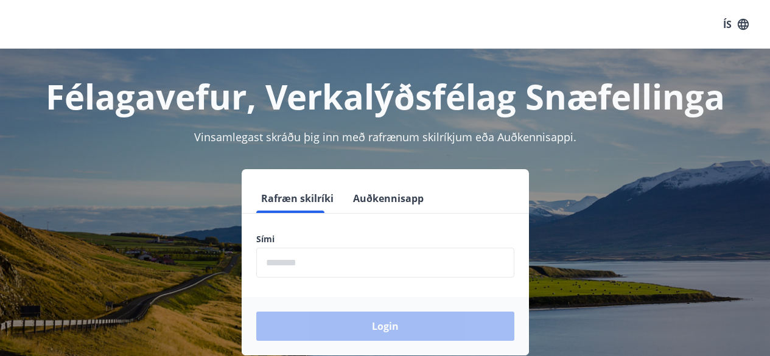
click at [359, 256] on input "phone" at bounding box center [385, 263] width 258 height 30
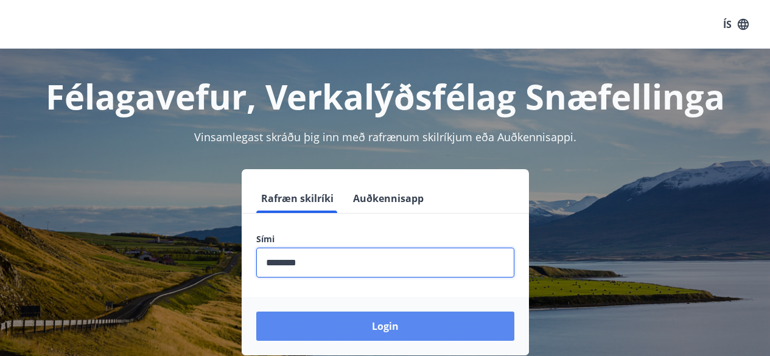
type input "********"
click at [360, 324] on button "Login" at bounding box center [385, 326] width 258 height 29
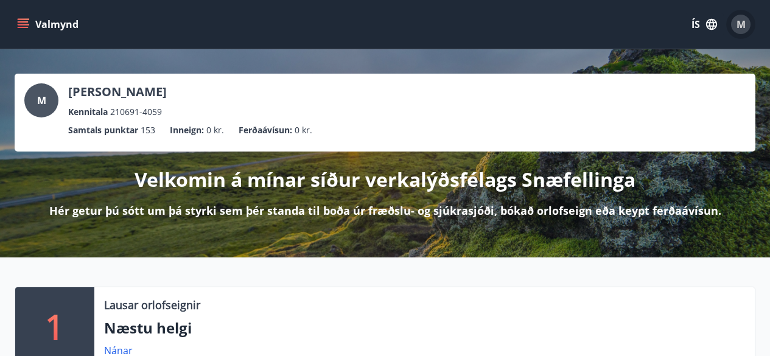
click at [737, 29] on span "M" at bounding box center [741, 24] width 9 height 13
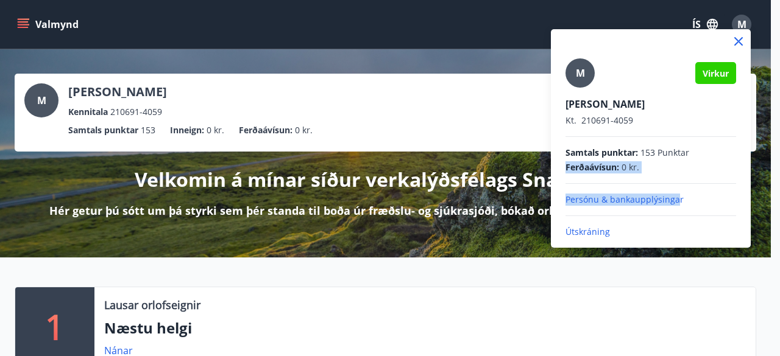
drag, startPoint x: 744, startPoint y: 147, endPoint x: 675, endPoint y: 202, distance: 88.0
click at [675, 202] on div "M Virkur Mateusz Kompiewski Kt. 210691-4059 Samtals punktar : 153 Punktar Ferða…" at bounding box center [651, 133] width 200 height 209
click at [703, 170] on div "Ferðaávísun : 0 kr." at bounding box center [650, 167] width 171 height 12
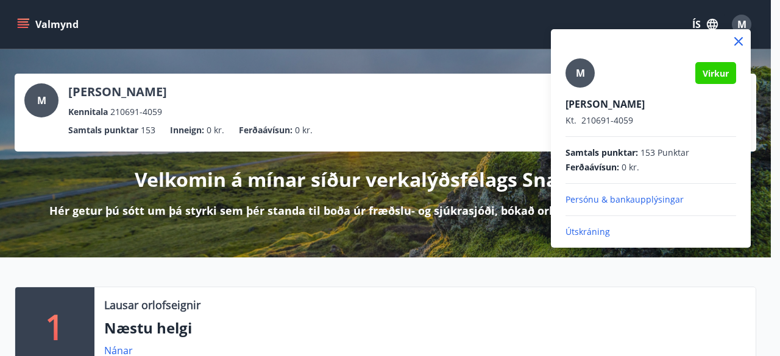
click at [658, 202] on p "Persónu & bankaupplýsingar" at bounding box center [650, 200] width 171 height 12
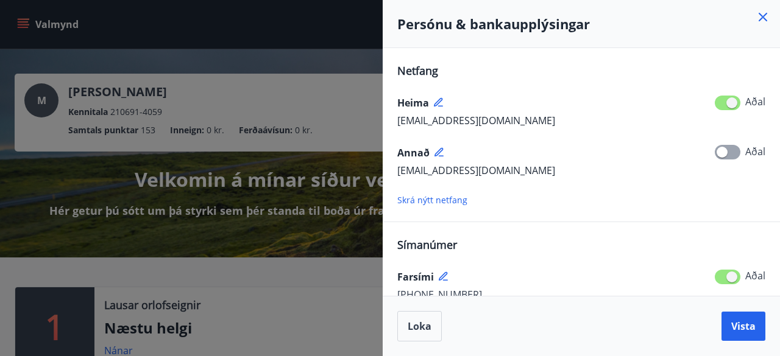
click at [435, 153] on icon at bounding box center [439, 152] width 11 height 11
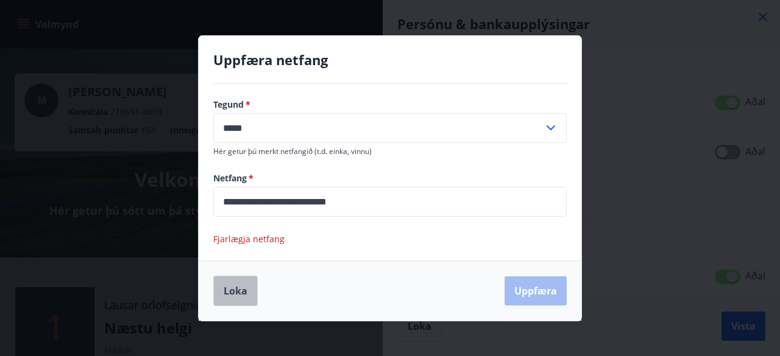
click at [233, 291] on button "Loka" at bounding box center [235, 291] width 44 height 30
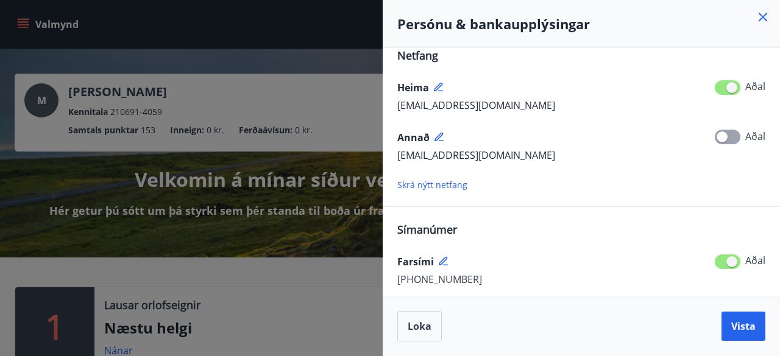
scroll to position [27, 0]
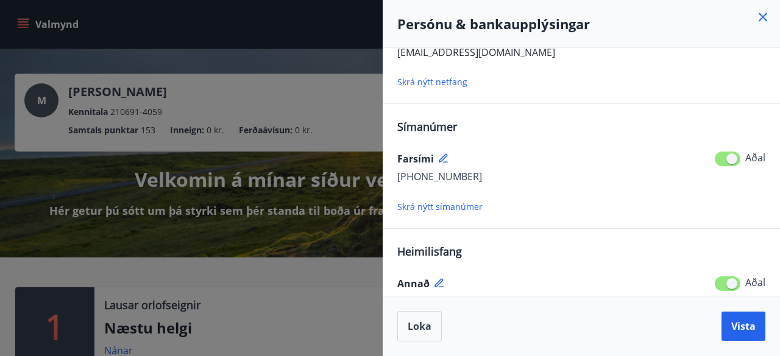
click at [648, 256] on div "Heimilisfang Annað Selhóli 3, 360, Hellissandi, Ísland Aðal Skrá nýtt heimilisf…" at bounding box center [581, 291] width 368 height 95
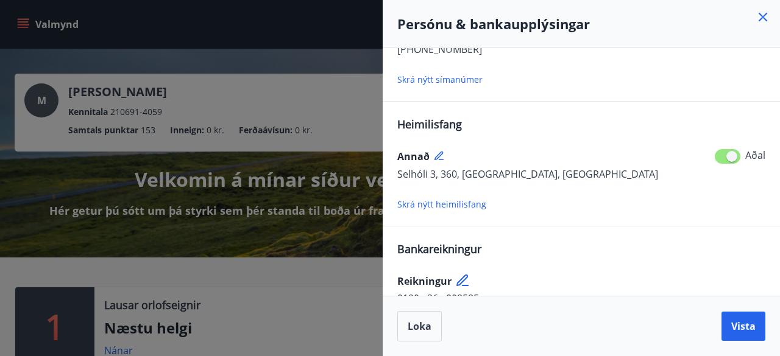
scroll to position [234, 0]
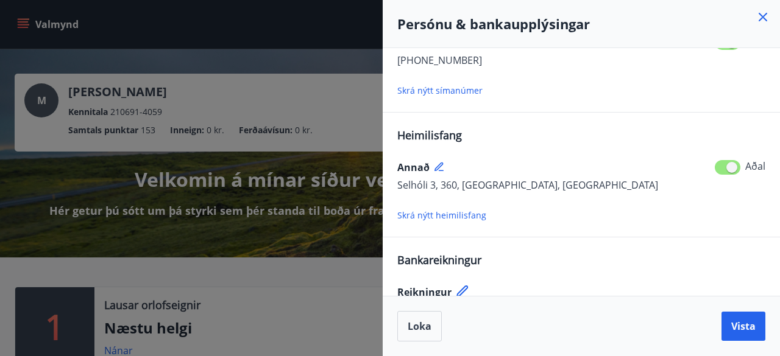
click at [435, 164] on icon at bounding box center [439, 167] width 11 height 11
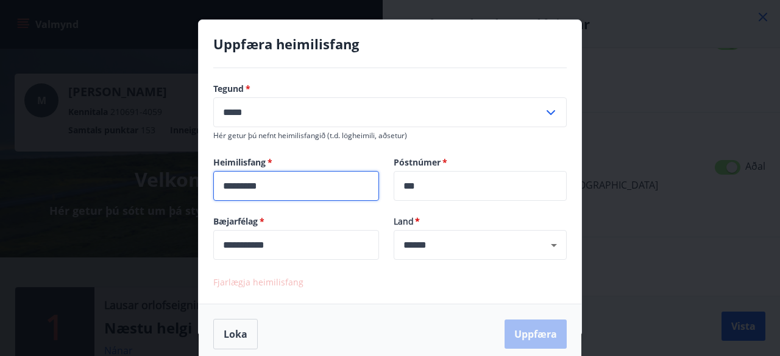
click at [297, 188] on input "*********" at bounding box center [296, 186] width 166 height 30
type input "*"
type input "**********"
click at [533, 334] on button "Uppfæra" at bounding box center [535, 334] width 62 height 29
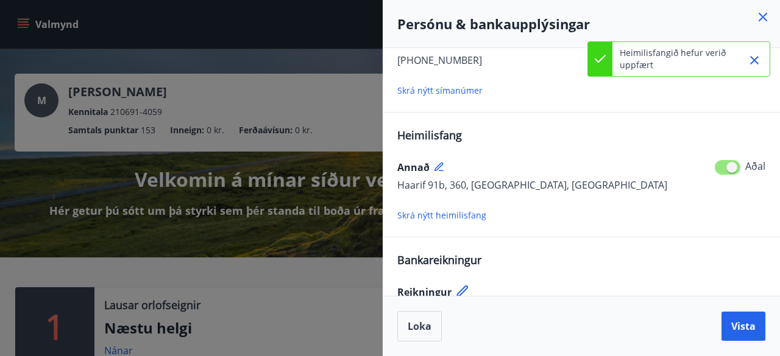
scroll to position [270, 0]
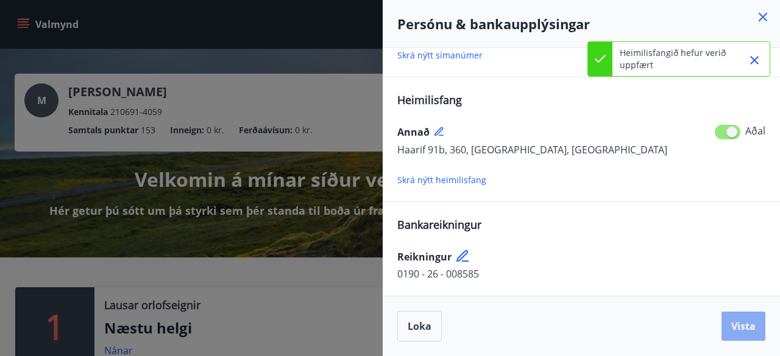
click at [744, 336] on button "Vista" at bounding box center [743, 326] width 44 height 29
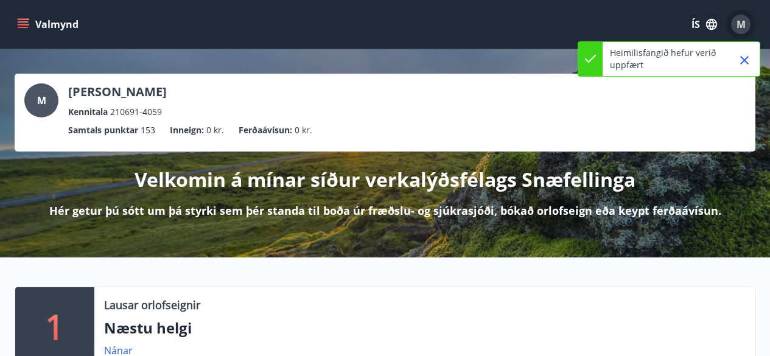
click at [739, 25] on span "M" at bounding box center [741, 24] width 9 height 13
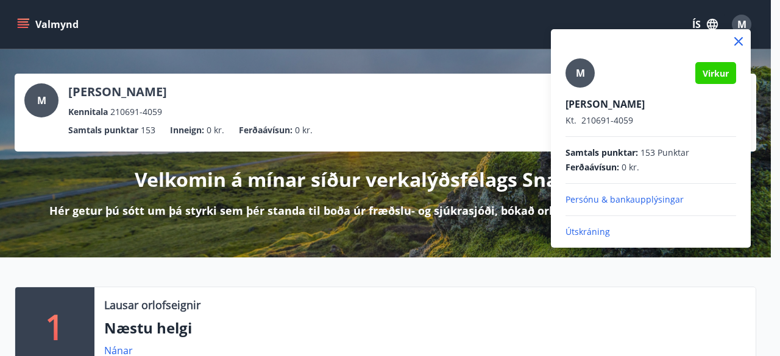
click at [594, 236] on p "Útskráning" at bounding box center [650, 232] width 171 height 12
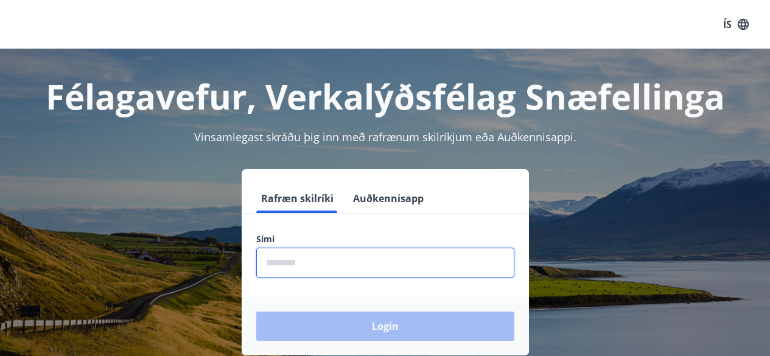
click at [286, 267] on input "phone" at bounding box center [385, 263] width 258 height 30
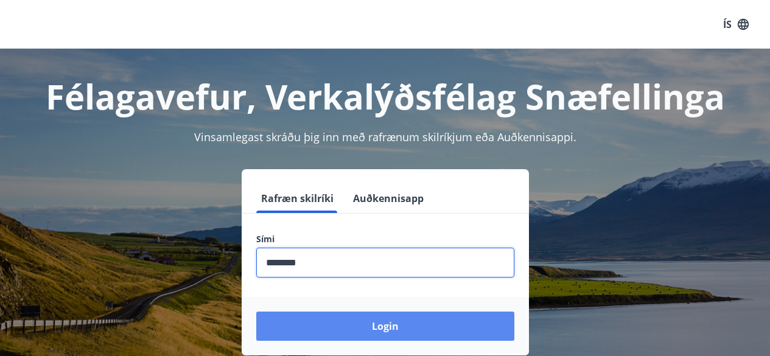
type input "********"
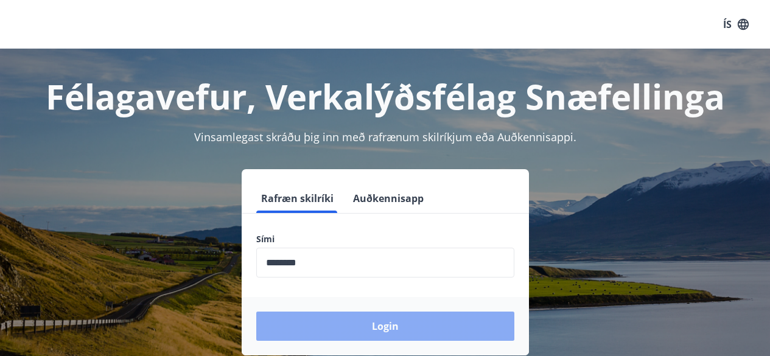
click at [342, 317] on button "Login" at bounding box center [385, 326] width 258 height 29
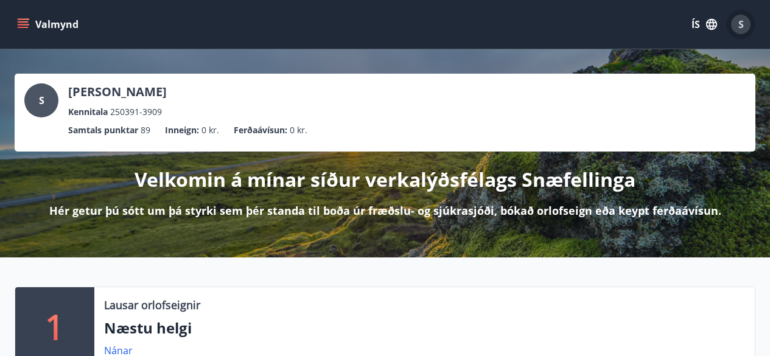
click at [739, 30] on span "S" at bounding box center [741, 24] width 5 height 13
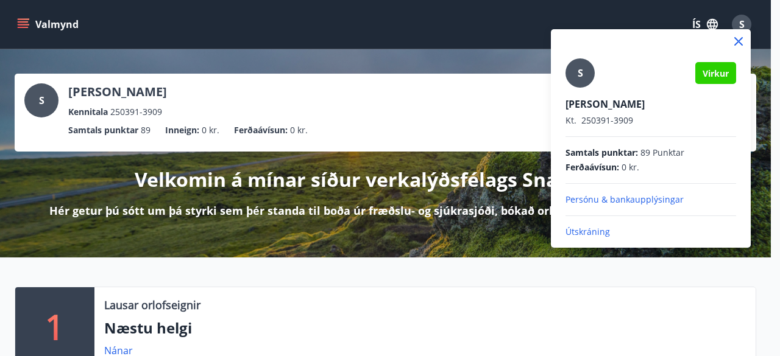
click at [613, 201] on p "Persónu & bankaupplýsingar" at bounding box center [650, 200] width 171 height 12
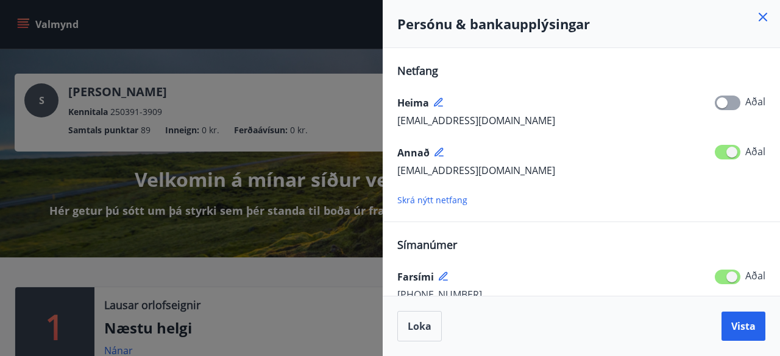
click at [728, 109] on span at bounding box center [727, 103] width 26 height 15
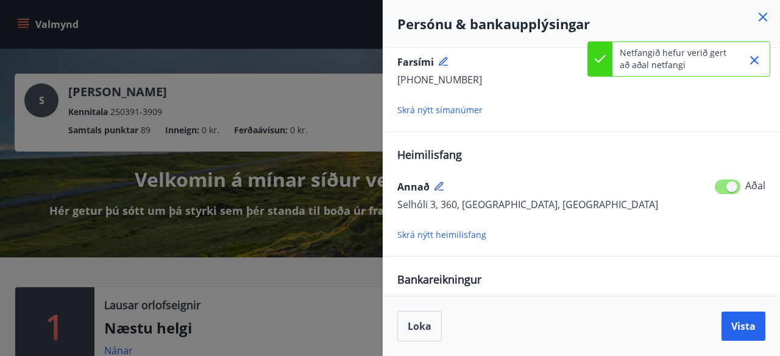
scroll to position [216, 0]
click at [434, 185] on icon at bounding box center [439, 185] width 11 height 11
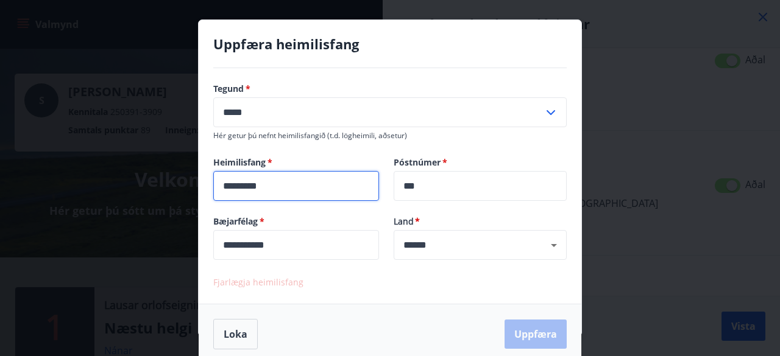
click at [343, 186] on input "*********" at bounding box center [296, 186] width 166 height 30
type input "*"
type input "**********"
click at [550, 339] on button "Uppfæra" at bounding box center [535, 334] width 62 height 29
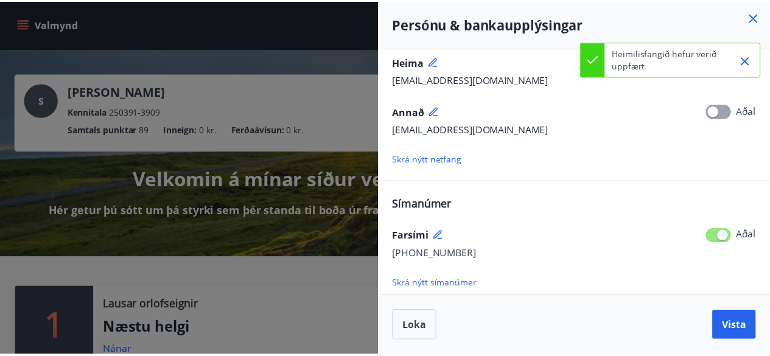
scroll to position [0, 0]
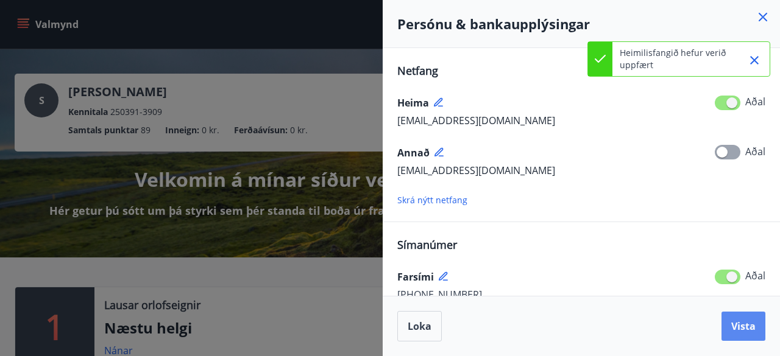
click at [739, 330] on span "Vista" at bounding box center [743, 326] width 24 height 13
